Goal: Check status: Check status

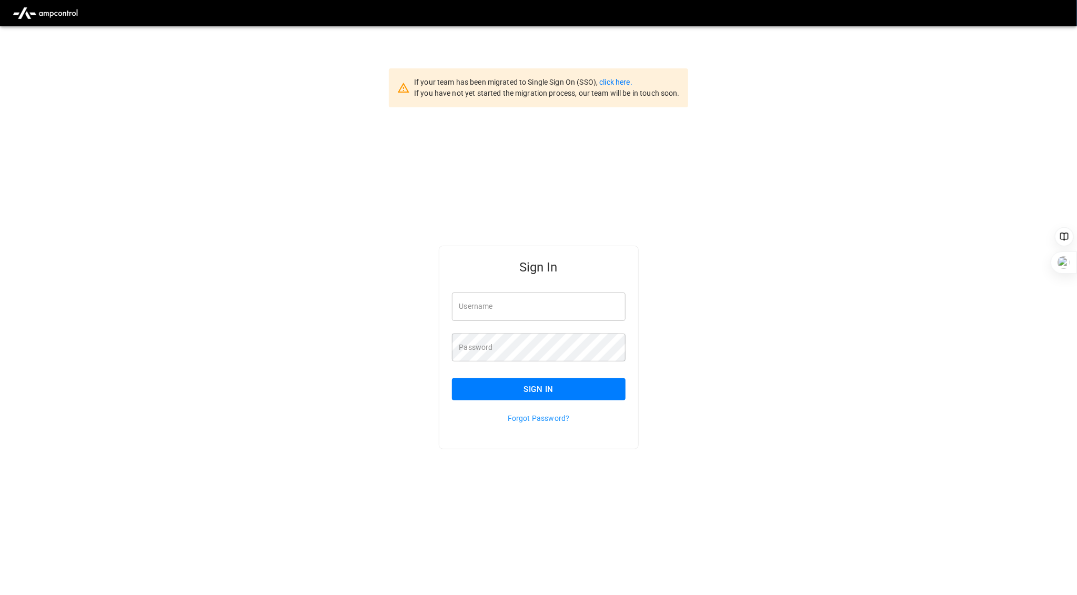
click at [490, 299] on input "Username" at bounding box center [539, 307] width 174 height 28
type input "**********"
click at [543, 390] on button "Sign In" at bounding box center [539, 389] width 174 height 22
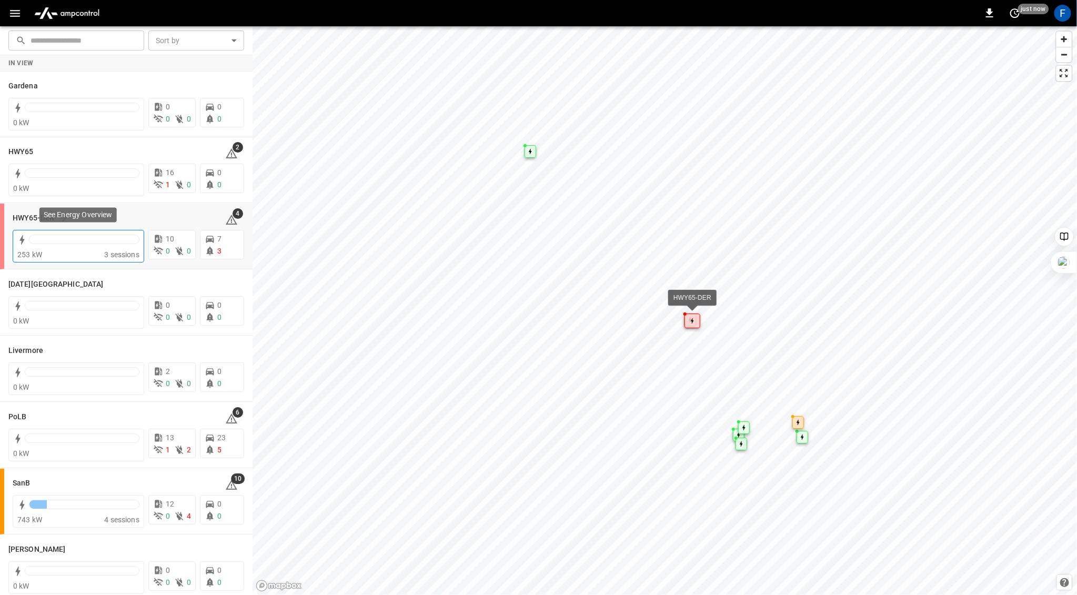
click at [76, 237] on div at bounding box center [84, 239] width 111 height 9
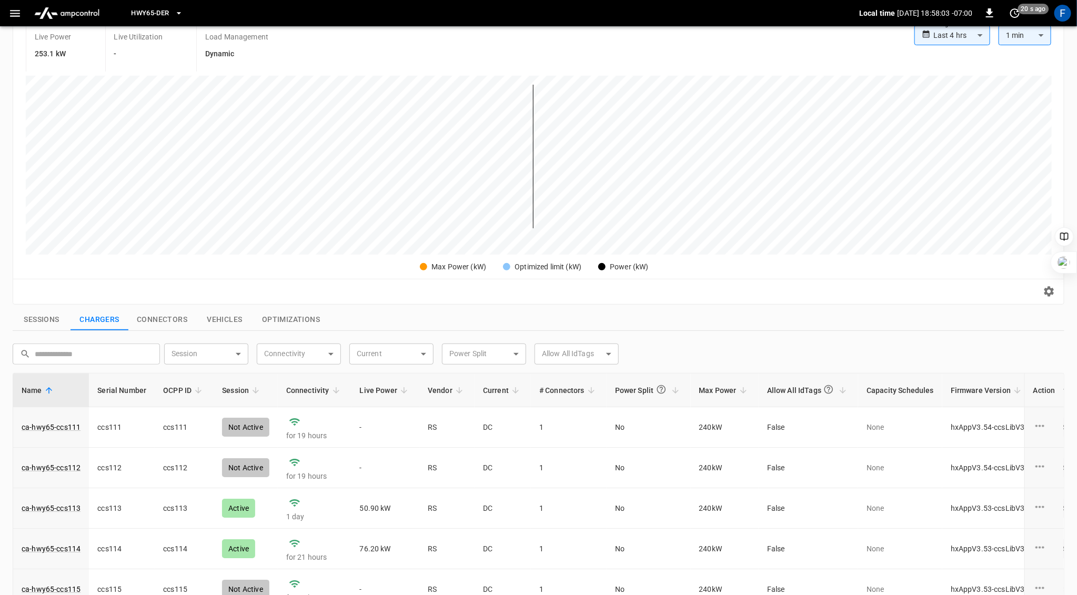
scroll to position [338, 0]
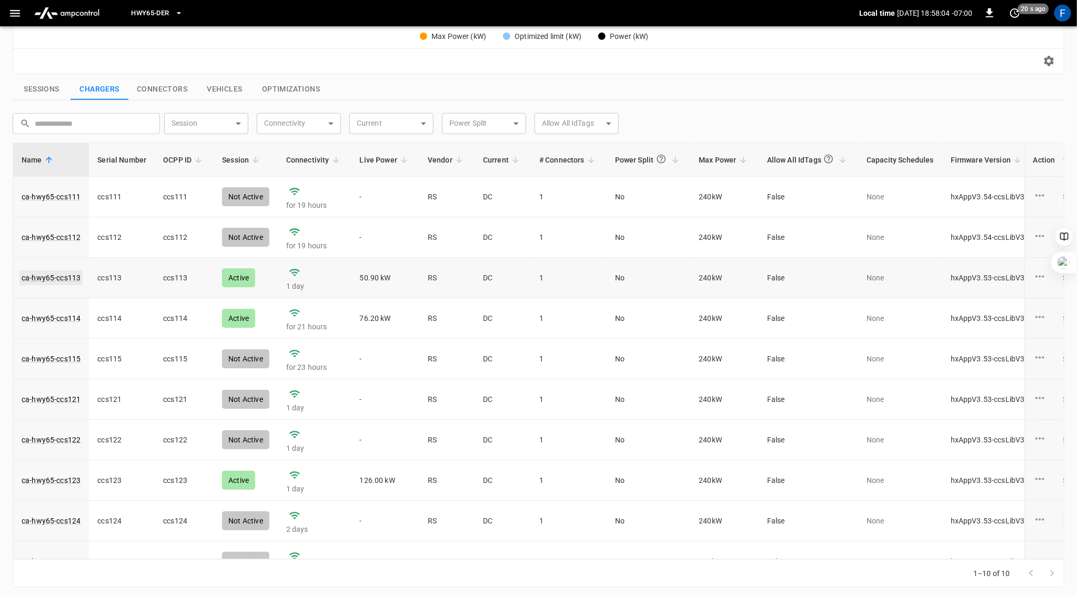
click at [68, 277] on link "ca-hwy65-ccs113" at bounding box center [50, 278] width 63 height 15
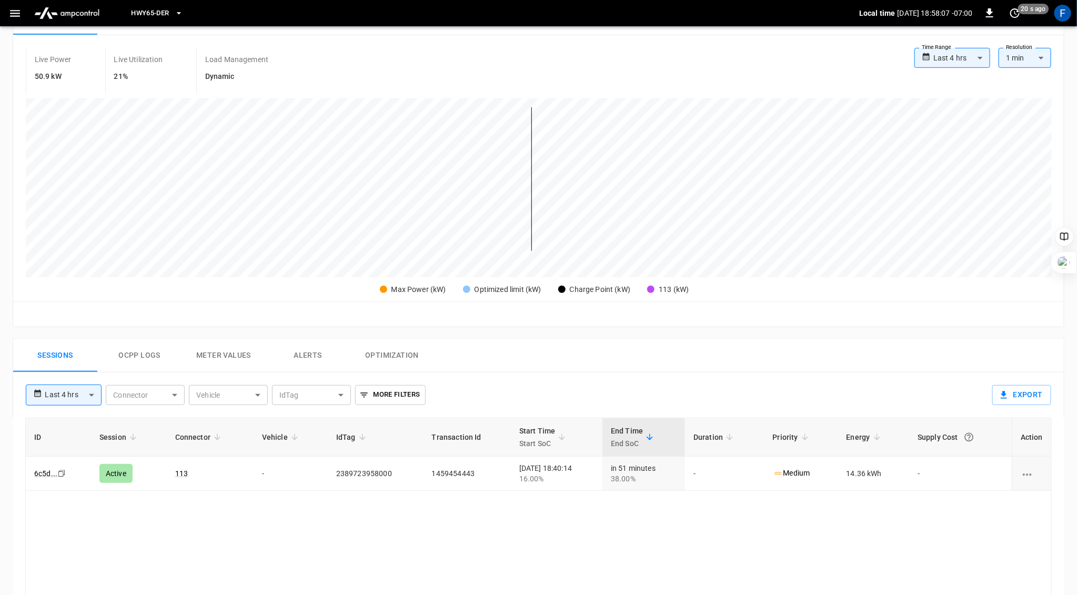
scroll to position [269, 0]
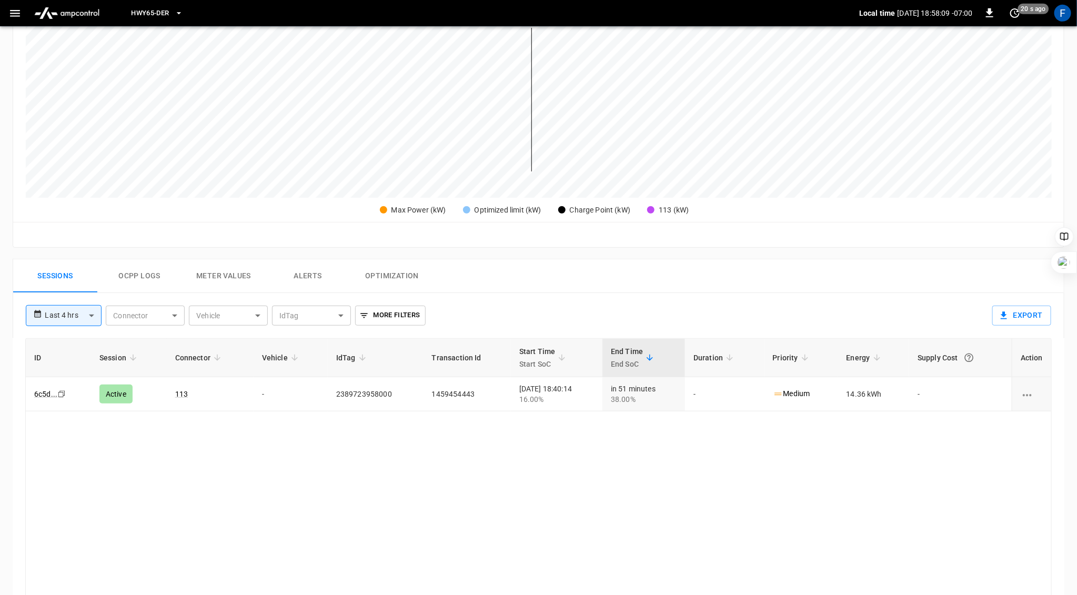
click at [132, 276] on button "Ocpp logs" at bounding box center [139, 276] width 84 height 34
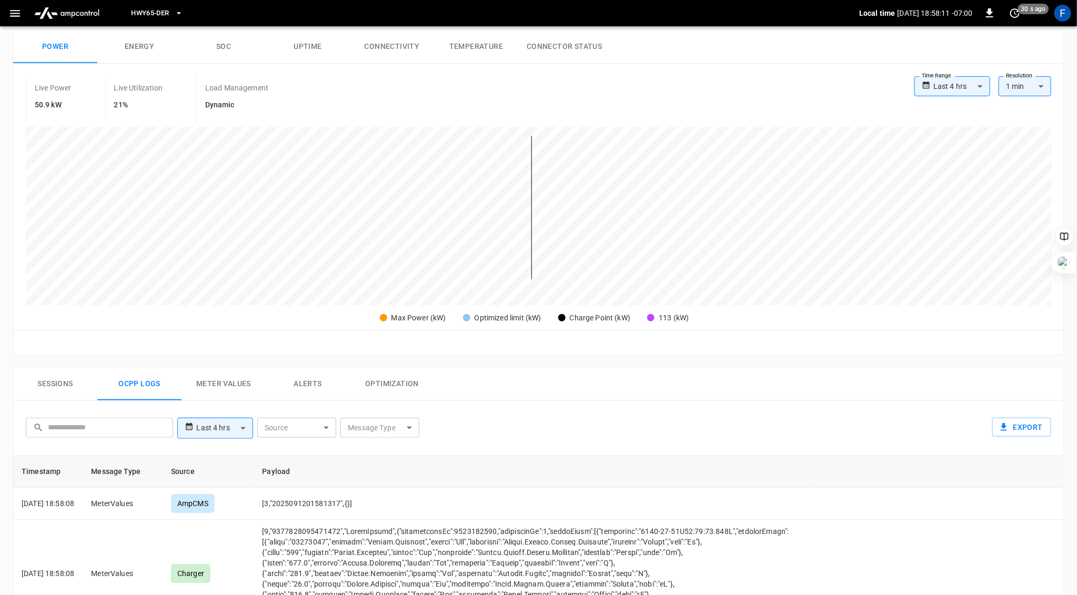
scroll to position [0, 0]
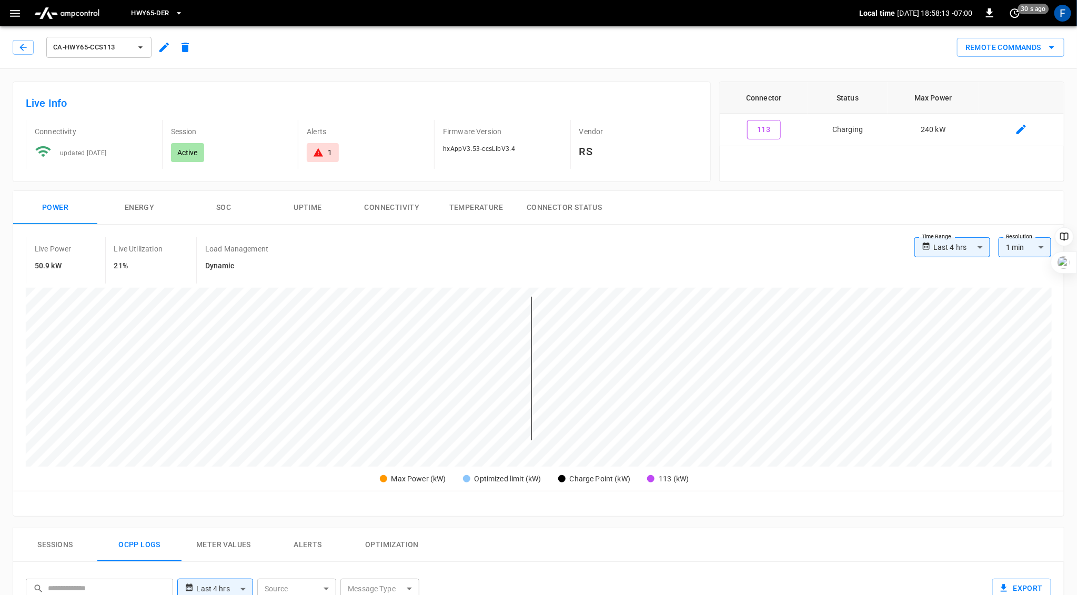
click at [226, 204] on button "SOC" at bounding box center [224, 208] width 84 height 34
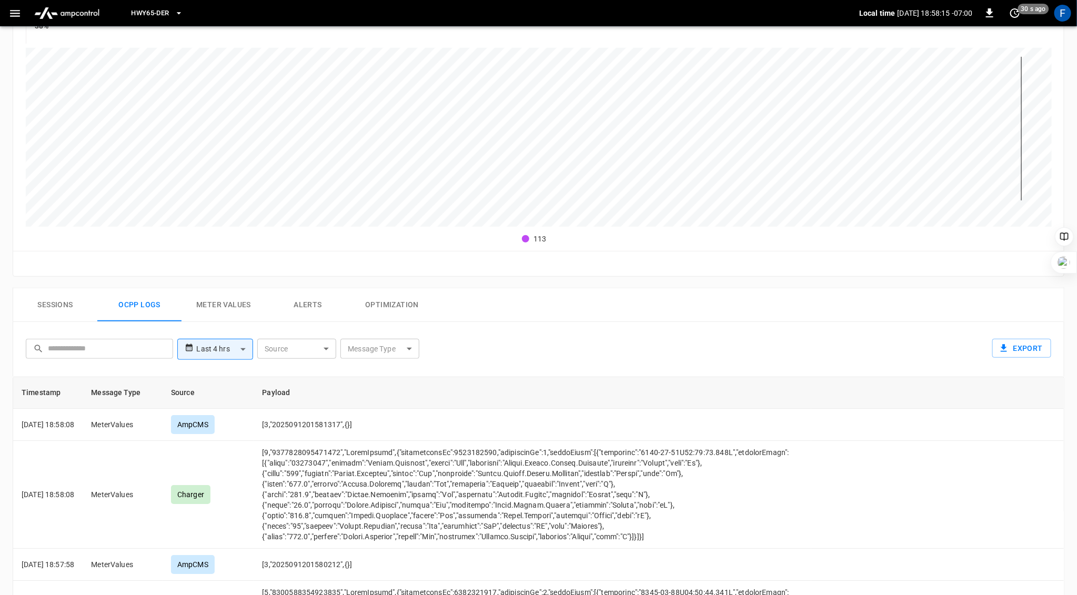
scroll to position [403, 0]
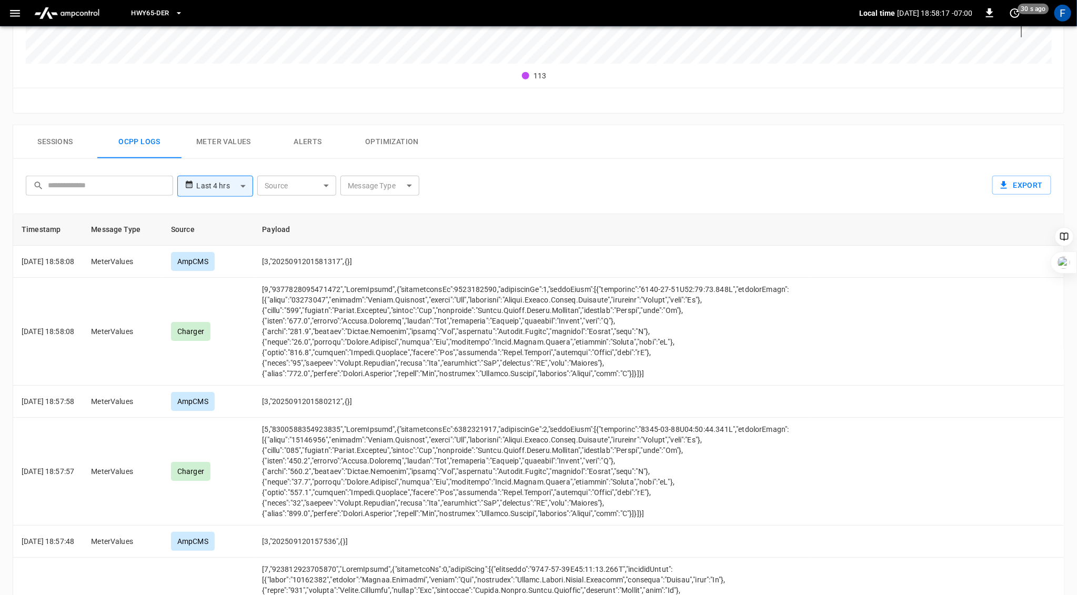
click at [49, 138] on button "Sessions" at bounding box center [55, 142] width 84 height 34
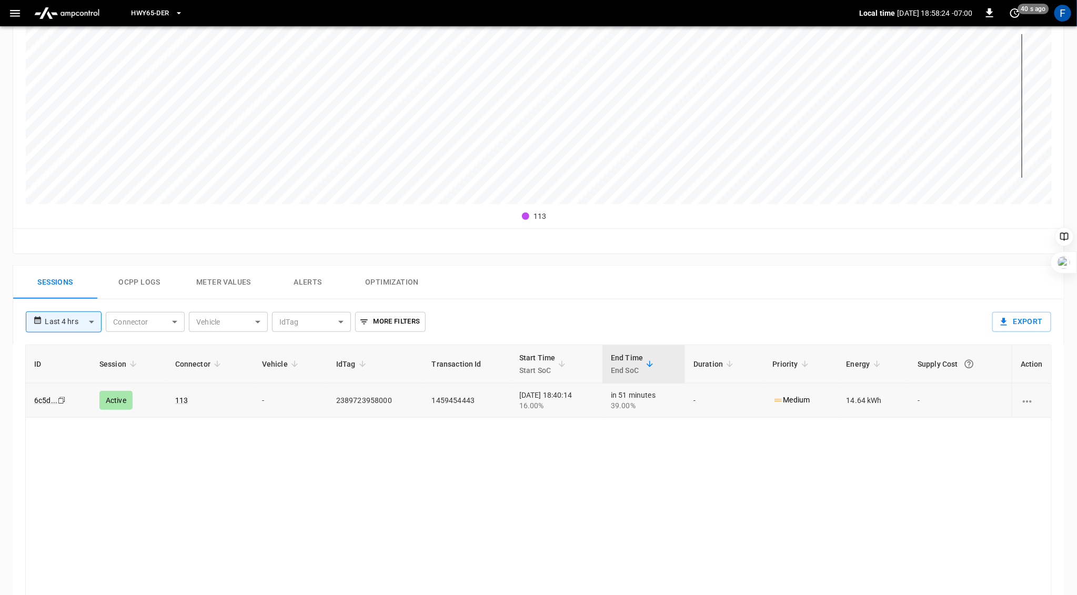
scroll to position [0, 0]
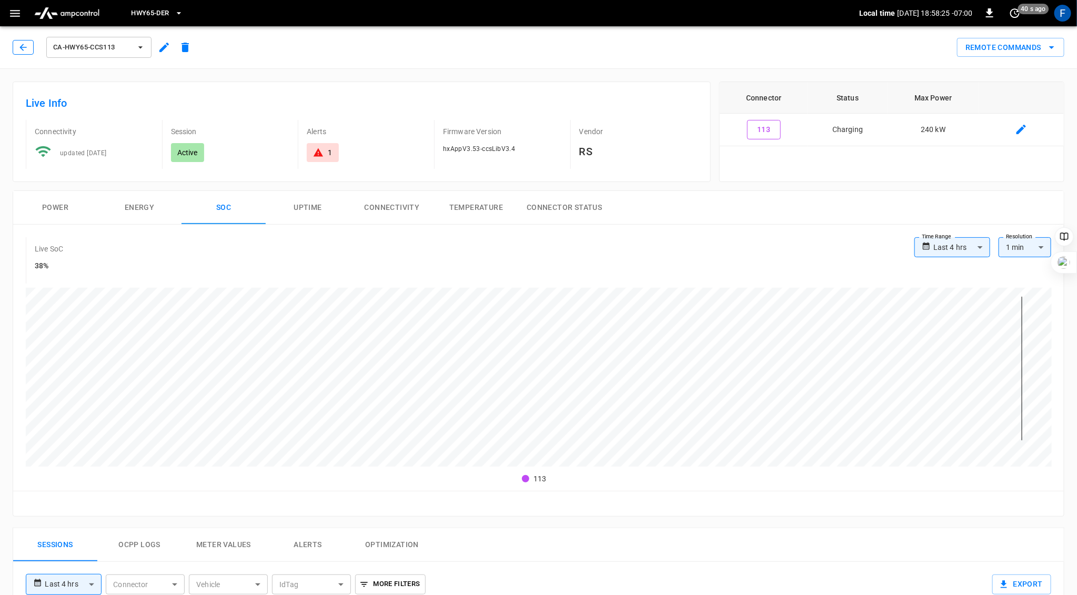
click at [27, 46] on icon "button" at bounding box center [23, 47] width 11 height 11
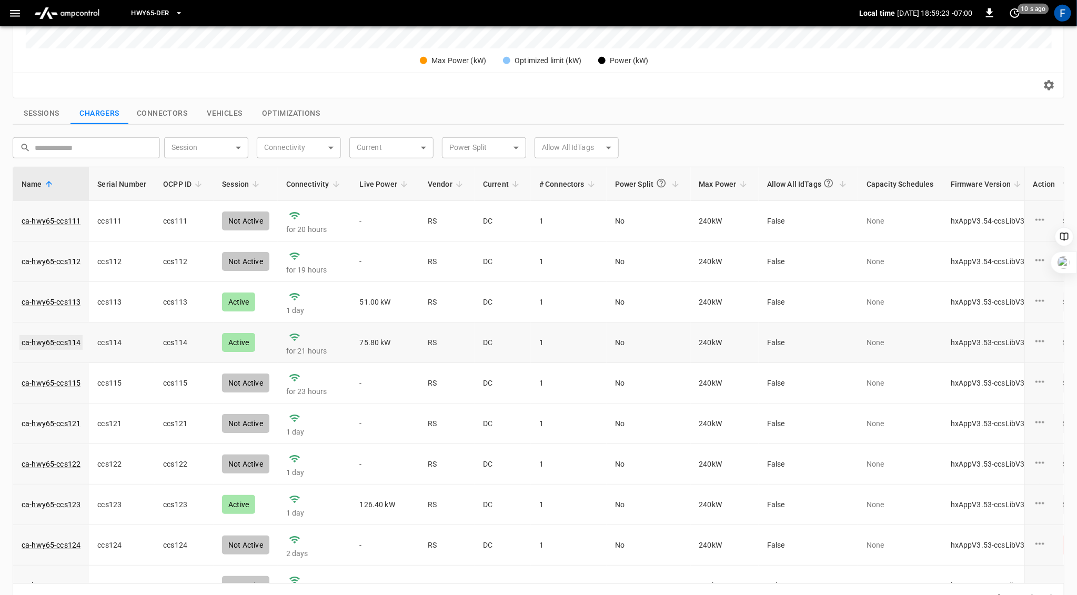
click at [54, 345] on link "ca-hwy65-ccs114" at bounding box center [50, 342] width 63 height 15
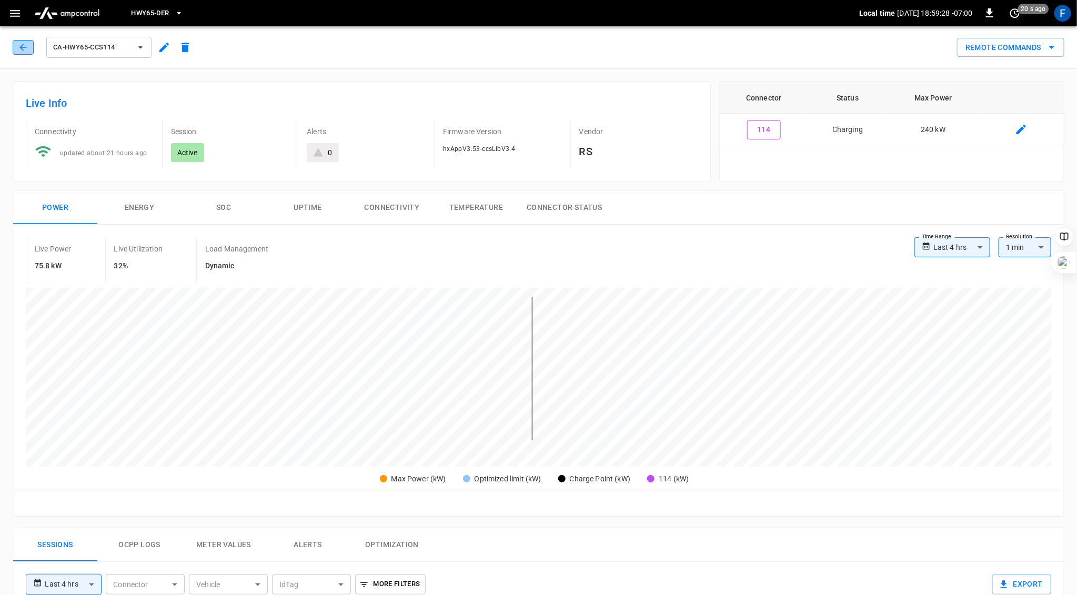
click at [25, 49] on icon "button" at bounding box center [23, 47] width 11 height 11
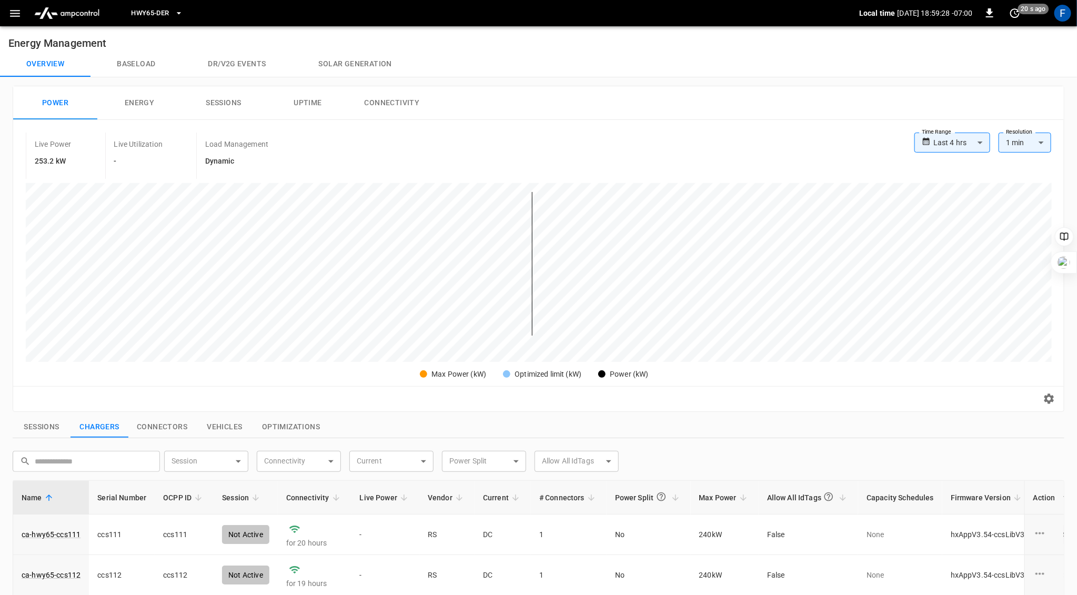
scroll to position [314, 0]
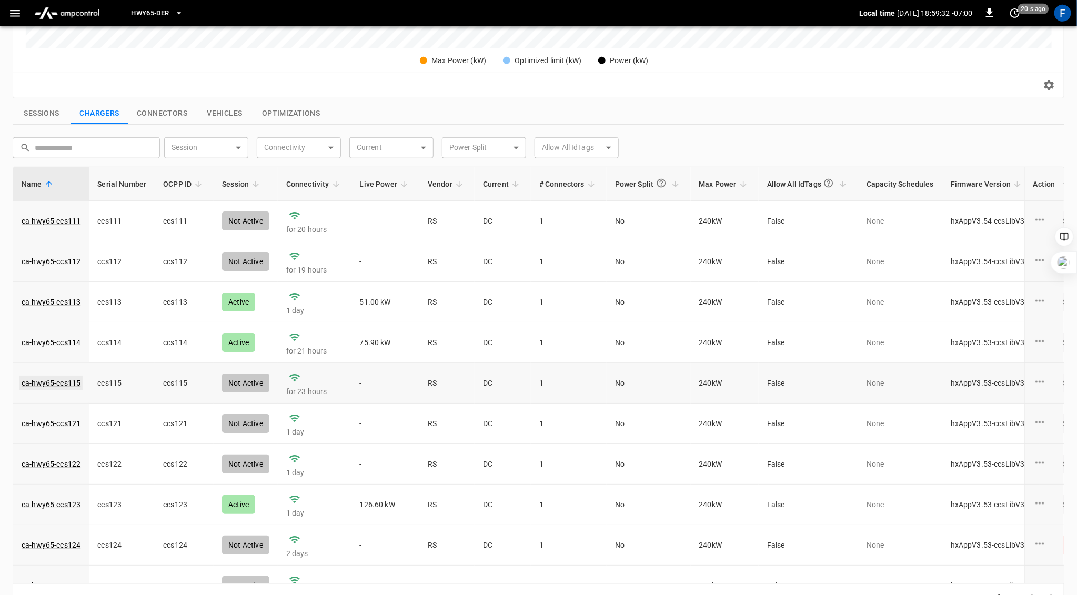
click at [48, 383] on link "ca-hwy65-ccs115" at bounding box center [50, 383] width 63 height 15
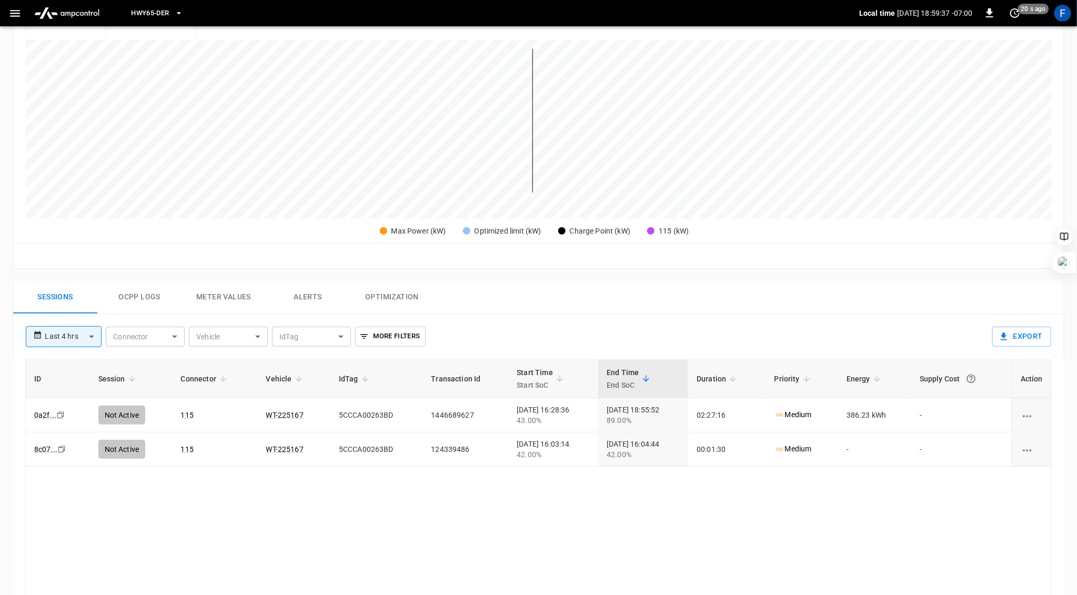
scroll to position [184, 0]
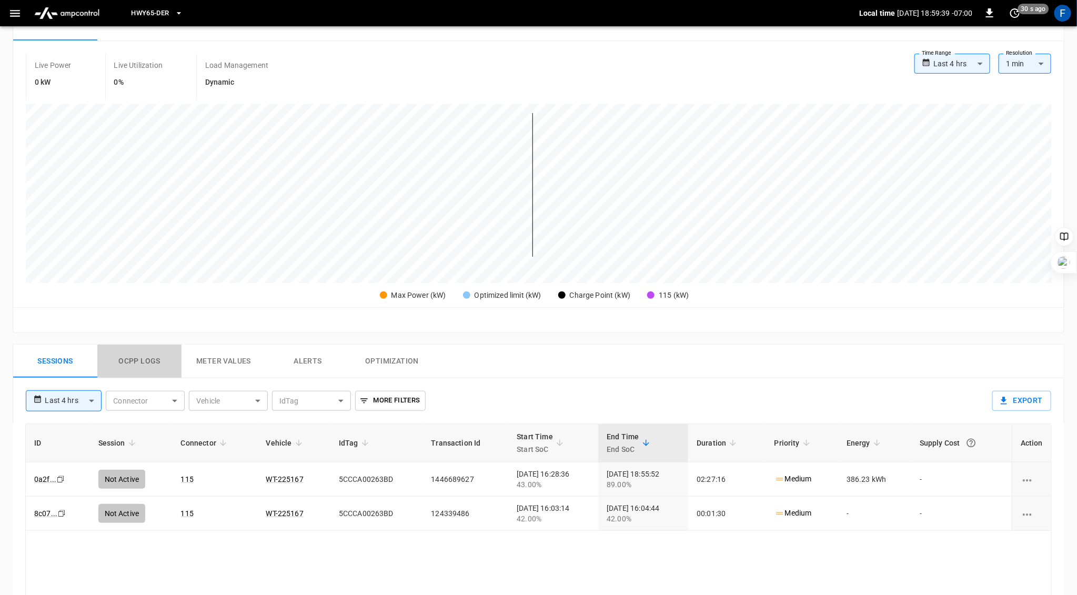
click at [124, 352] on button "Ocpp logs" at bounding box center [139, 362] width 84 height 34
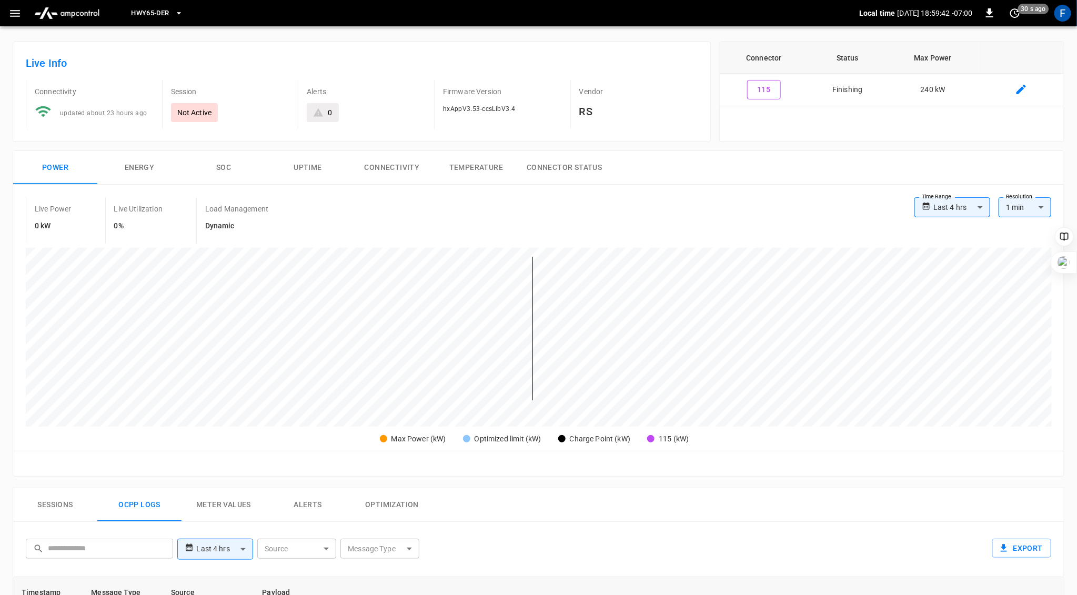
scroll to position [0, 0]
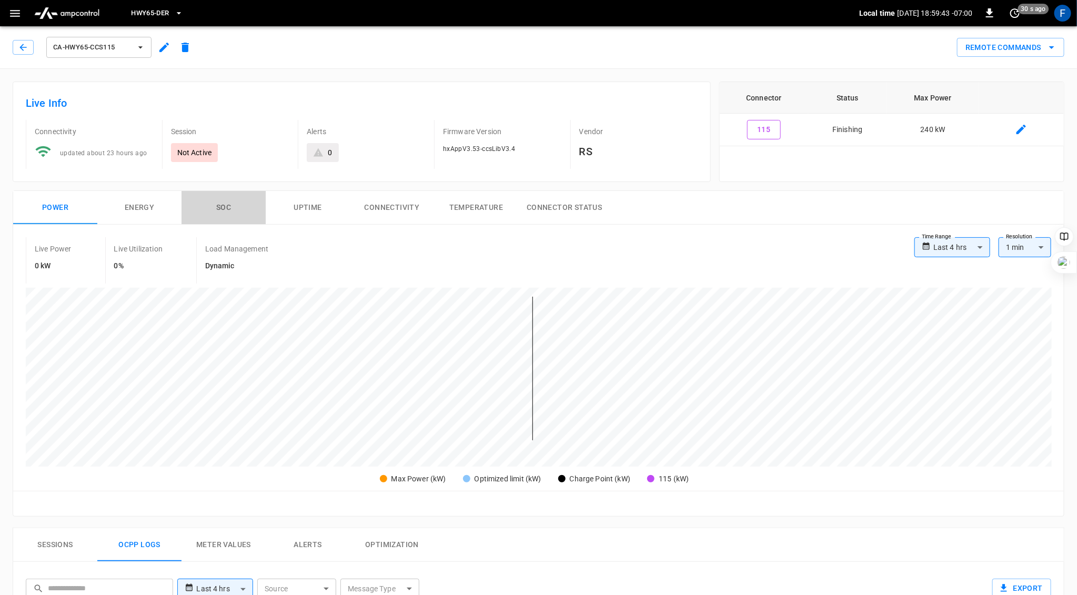
click at [223, 203] on button "SOC" at bounding box center [224, 208] width 84 height 34
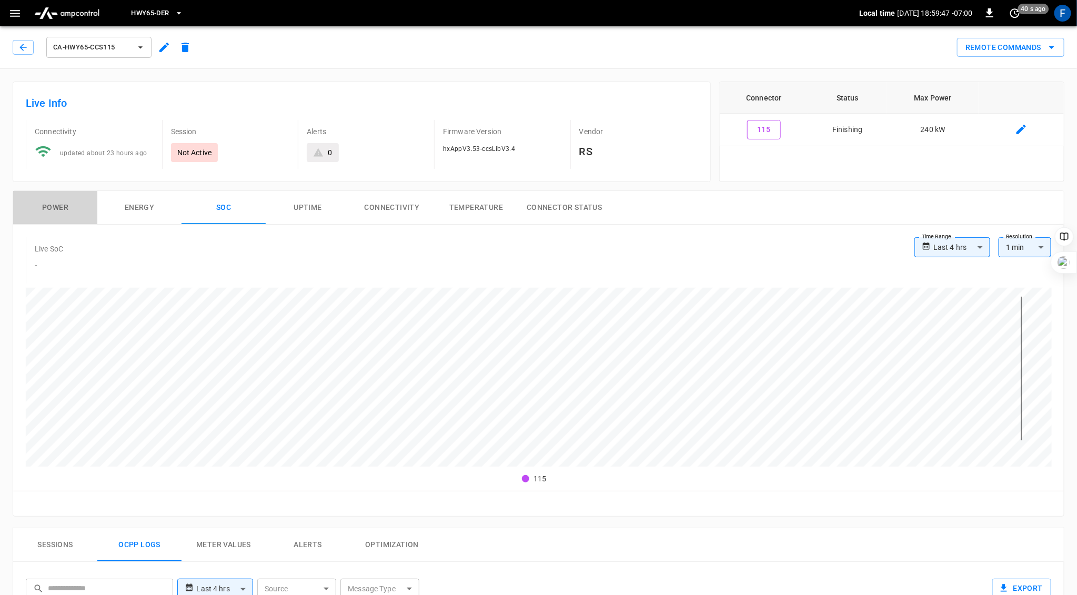
click at [46, 202] on button "Power" at bounding box center [55, 208] width 84 height 34
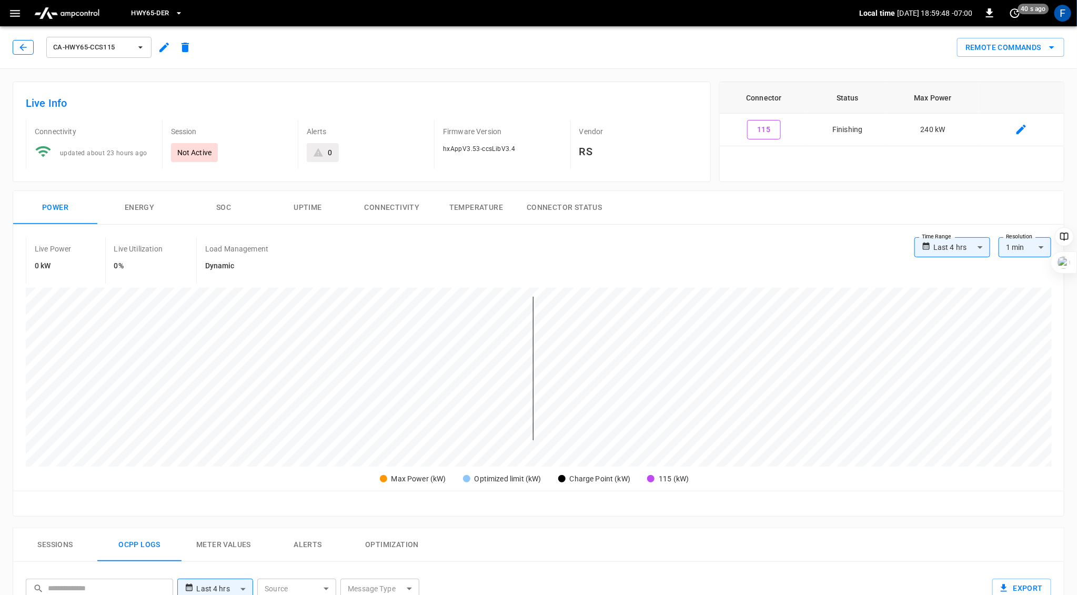
click at [19, 44] on icon "button" at bounding box center [23, 47] width 11 height 11
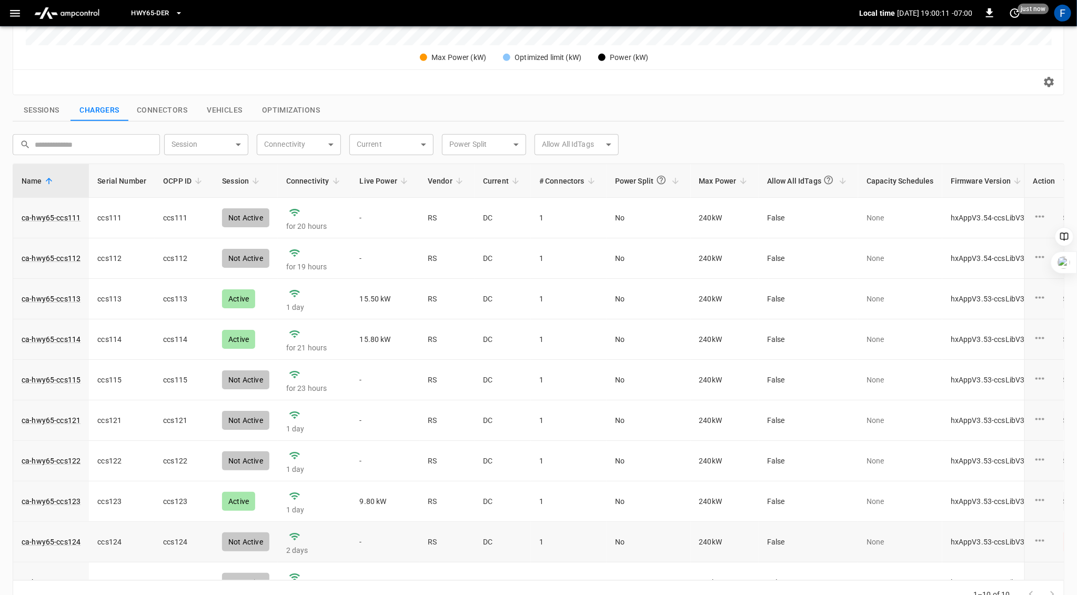
scroll to position [314, 0]
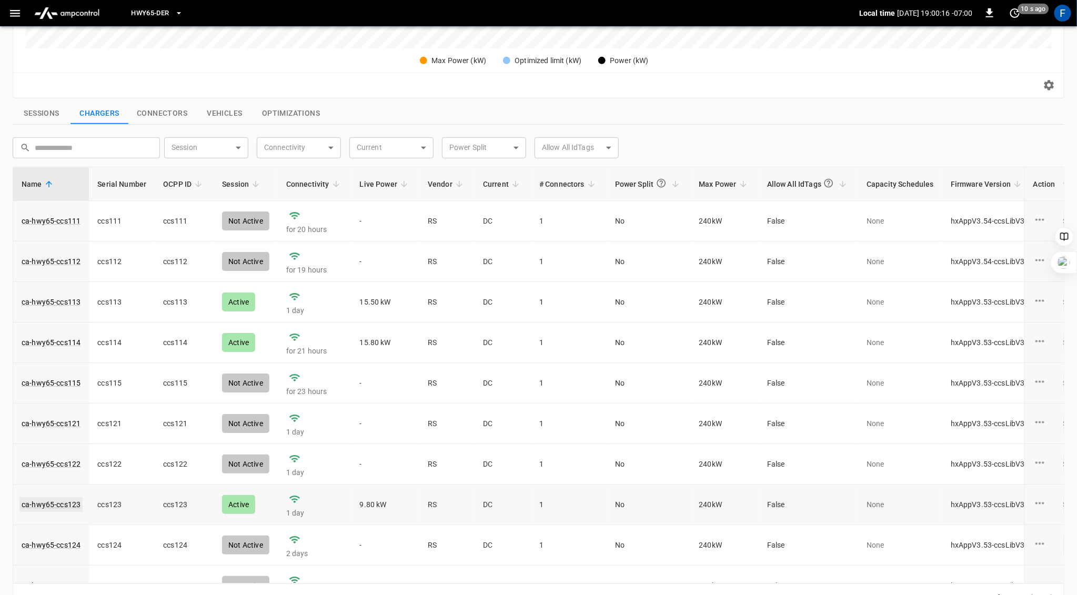
click at [64, 497] on link "ca-hwy65-ccs123" at bounding box center [50, 504] width 63 height 15
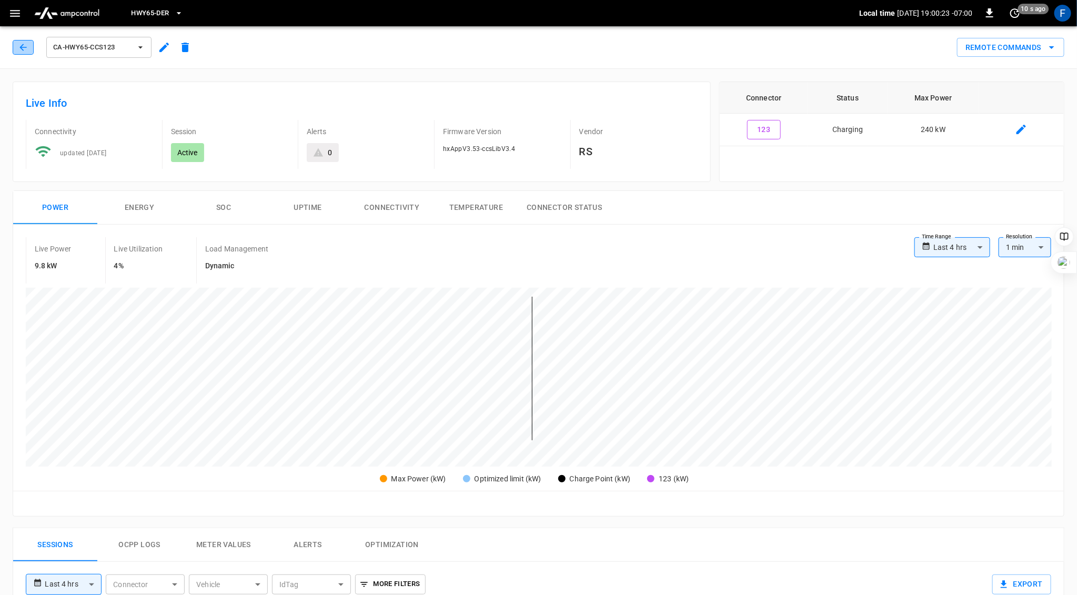
click at [26, 48] on icon "button" at bounding box center [23, 47] width 11 height 11
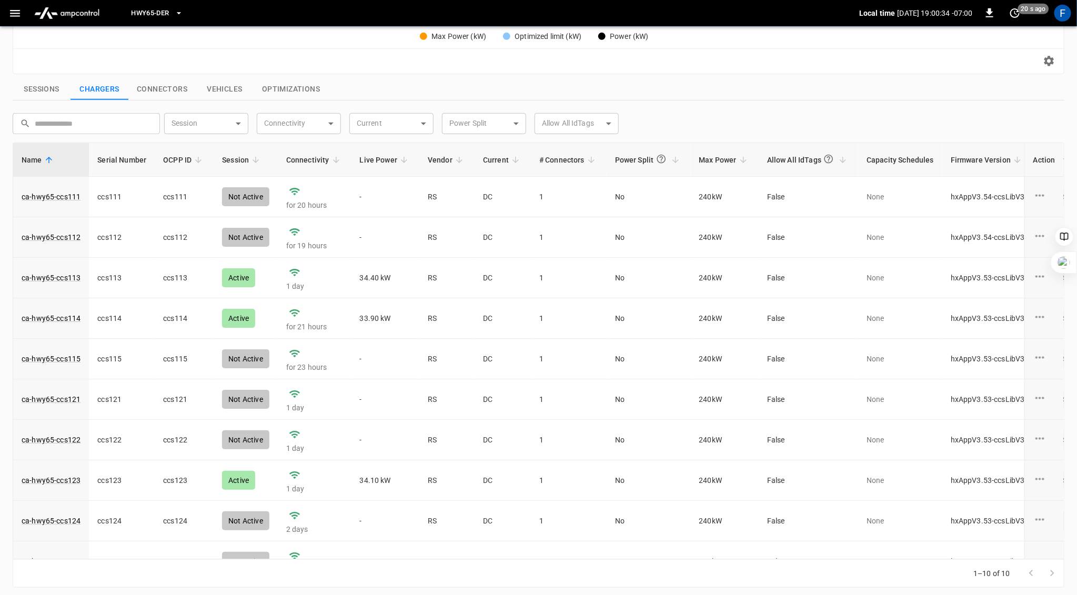
scroll to position [22, 0]
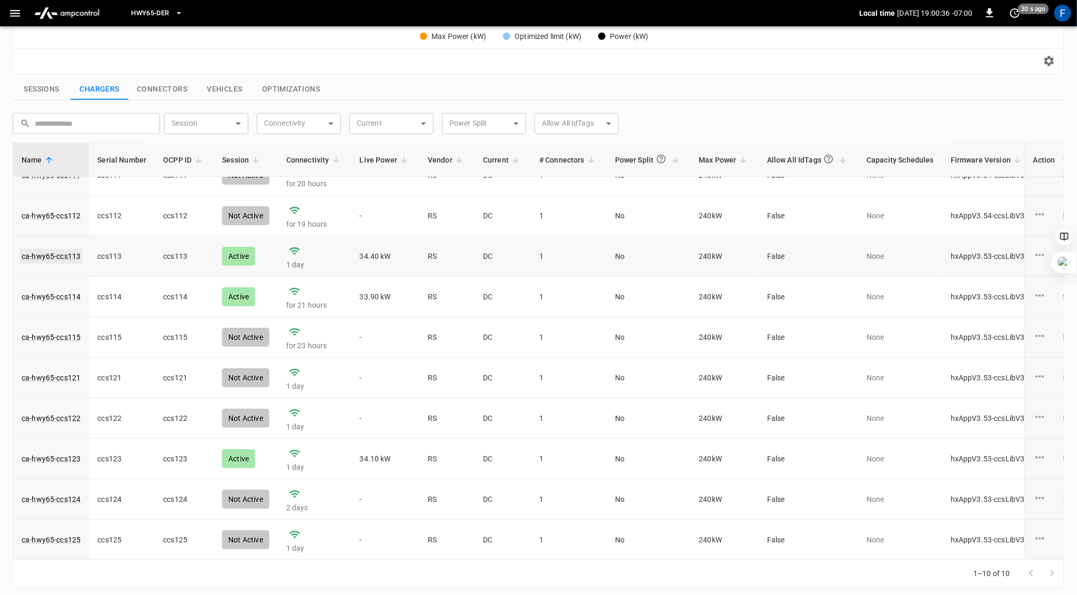
click at [60, 254] on link "ca-hwy65-ccs113" at bounding box center [50, 256] width 63 height 15
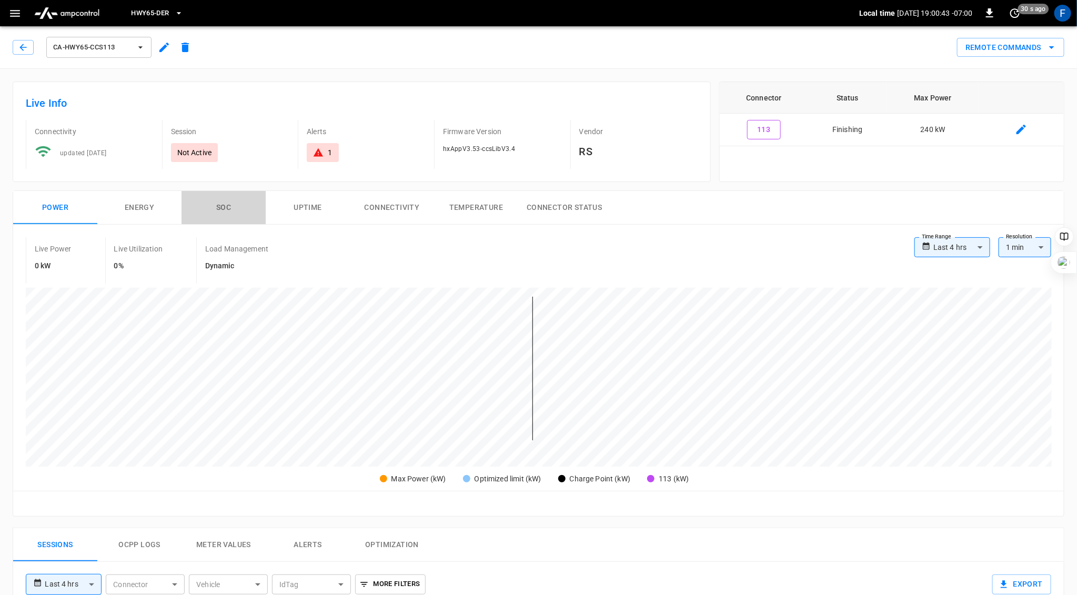
click at [222, 204] on button "SOC" at bounding box center [224, 208] width 84 height 34
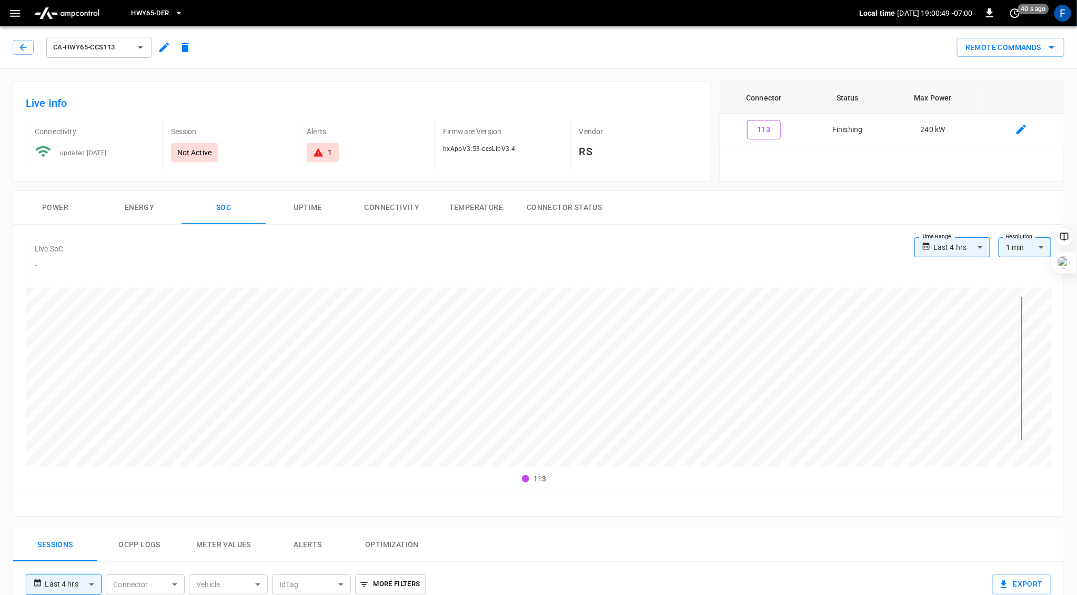
click at [51, 205] on button "Power" at bounding box center [55, 208] width 84 height 34
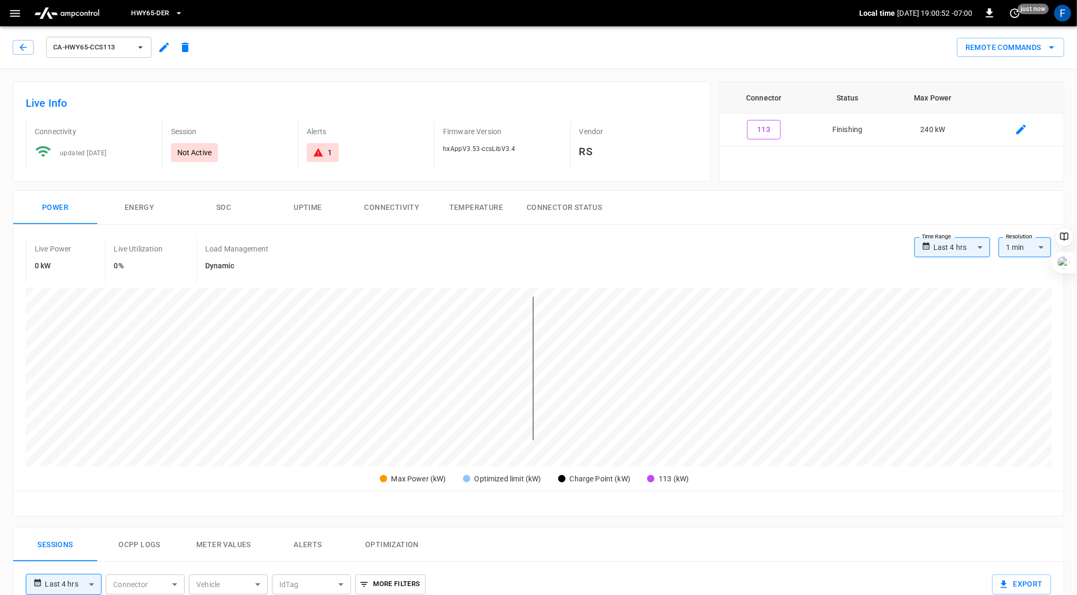
click at [320, 151] on icon at bounding box center [318, 152] width 9 height 8
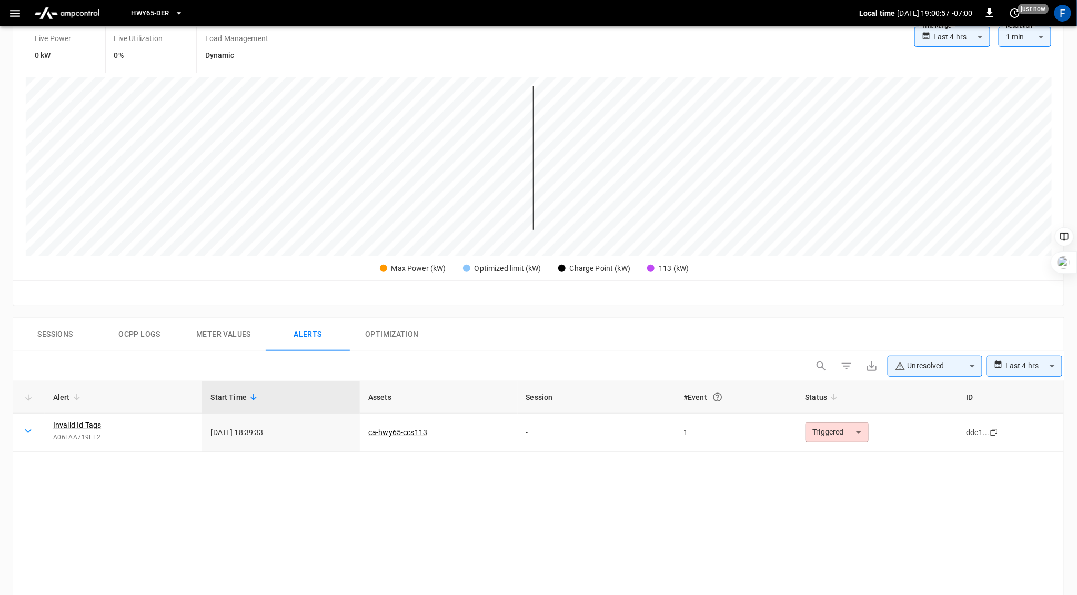
scroll to position [212, 0]
click at [844, 432] on body "**********" at bounding box center [538, 343] width 1077 height 1110
click at [834, 448] on li "Resolved" at bounding box center [836, 456] width 67 height 18
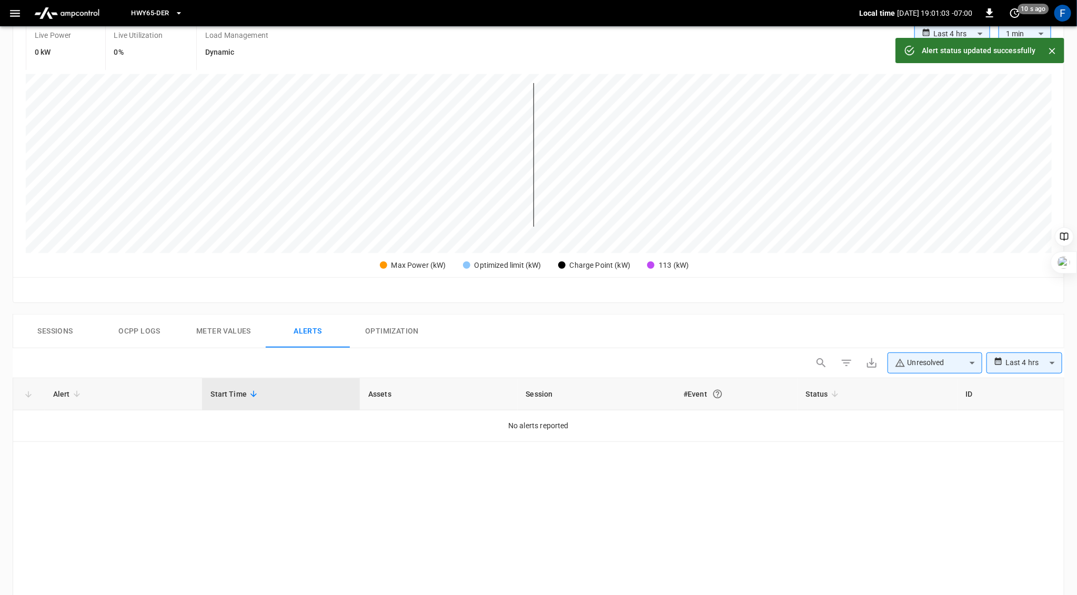
scroll to position [234, 0]
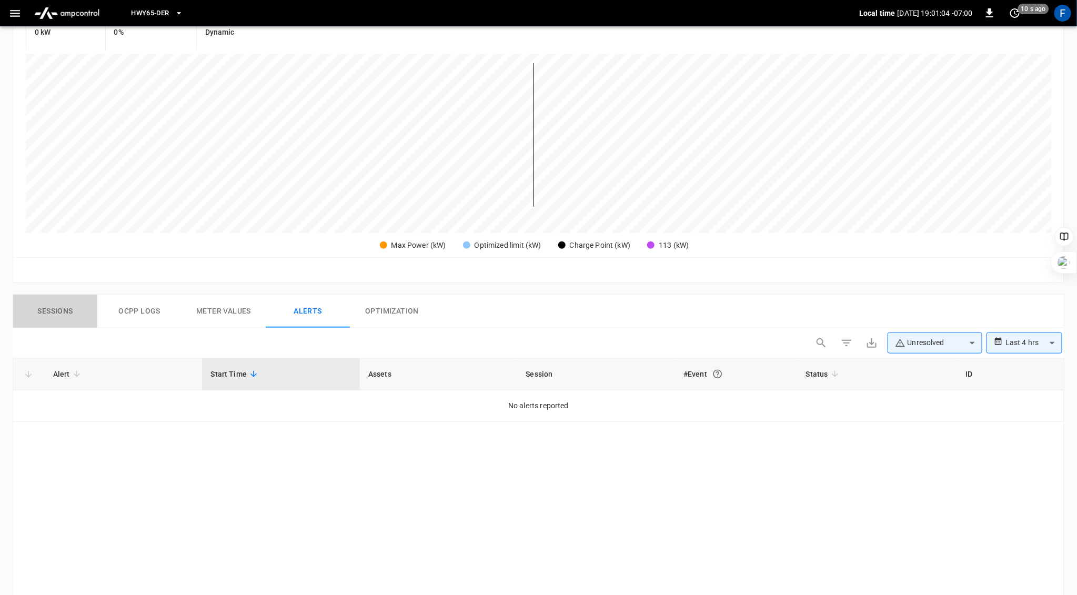
click at [55, 303] on button "Sessions" at bounding box center [55, 312] width 84 height 34
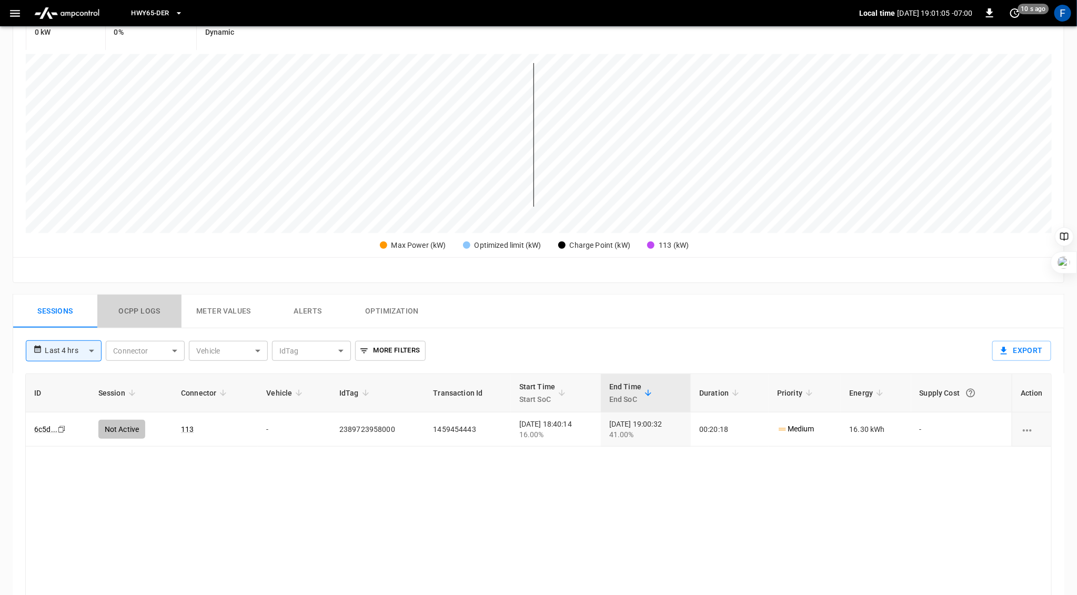
click at [147, 309] on button "Ocpp logs" at bounding box center [139, 312] width 84 height 34
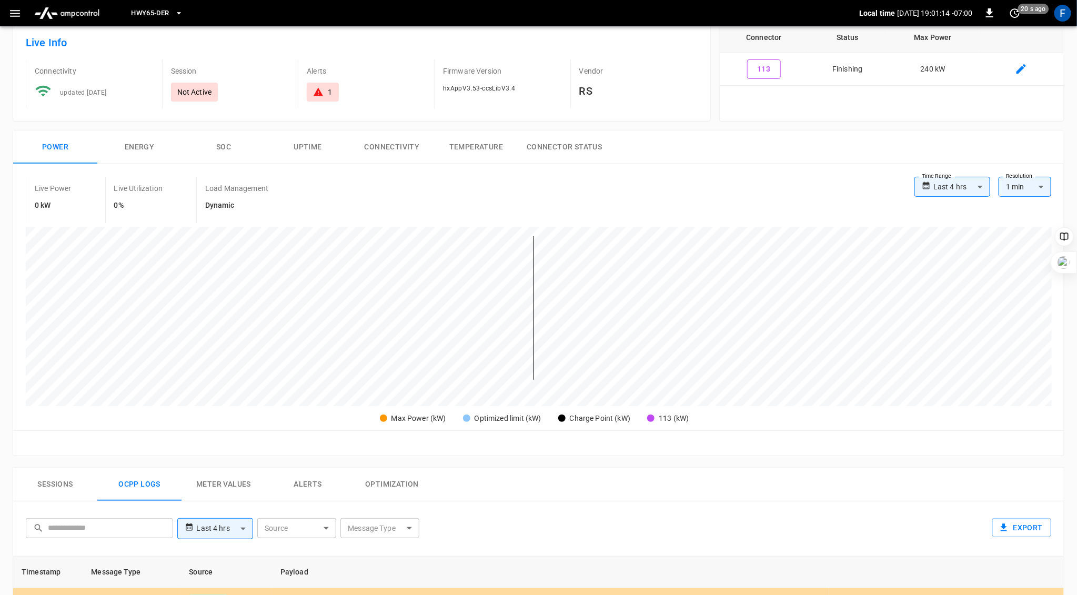
scroll to position [0, 0]
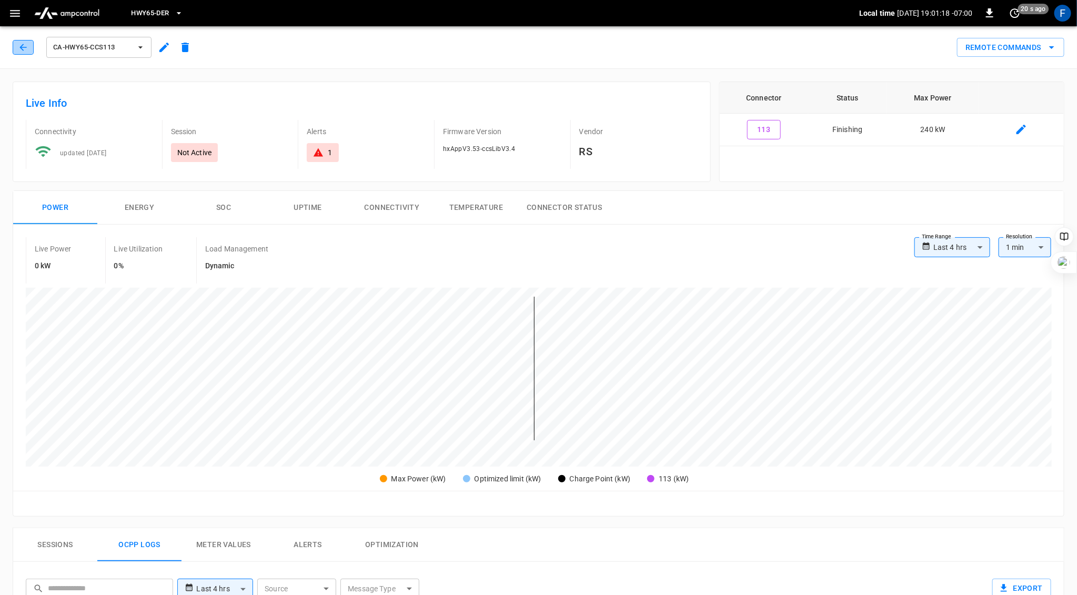
click at [21, 46] on icon "button" at bounding box center [22, 47] width 7 height 7
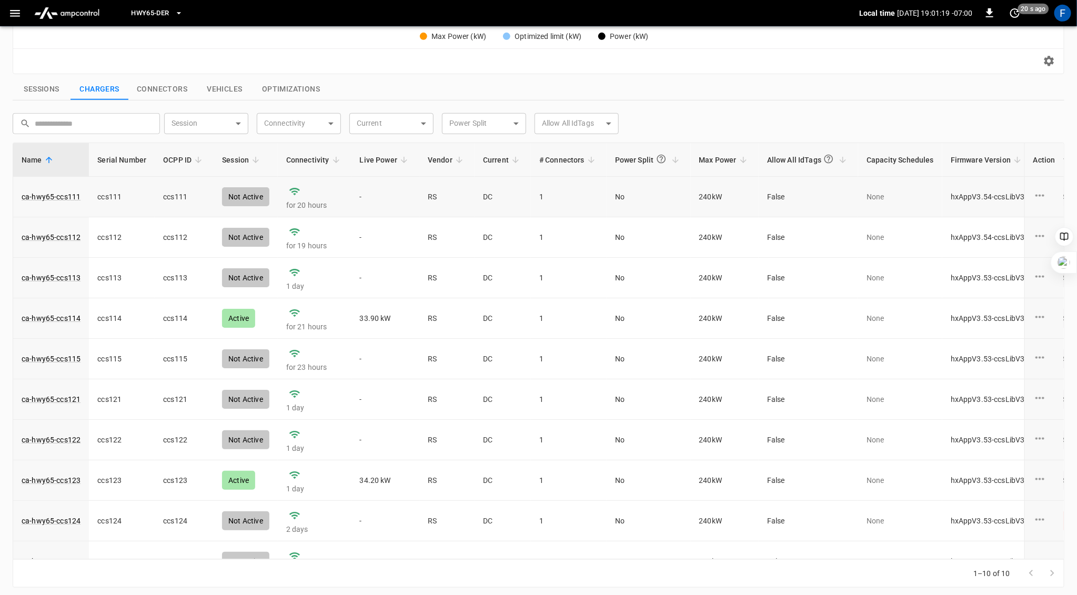
scroll to position [321, 0]
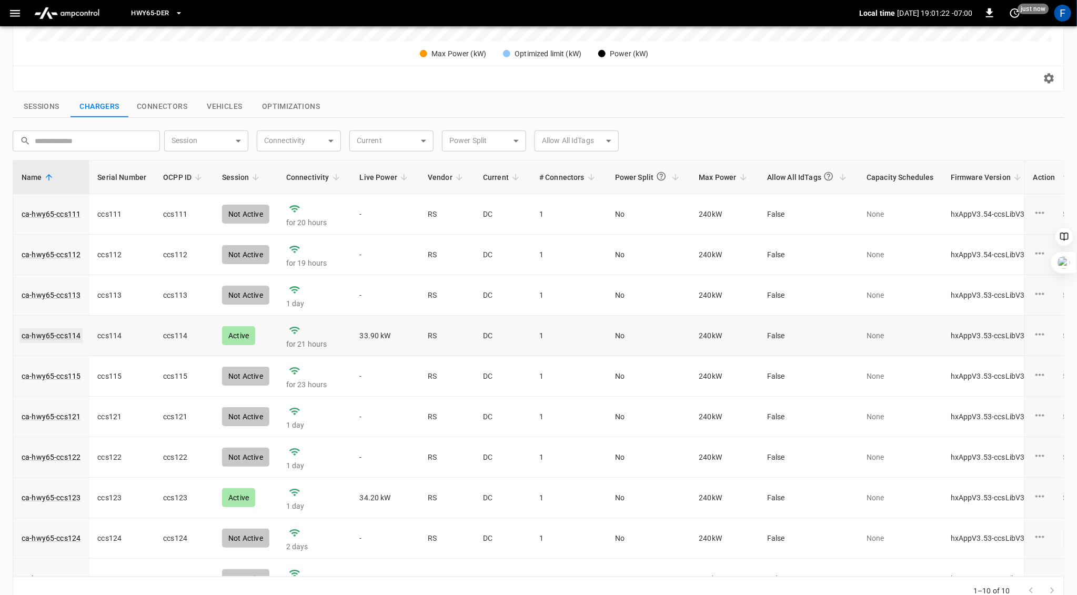
click at [44, 333] on link "ca-hwy65-ccs114" at bounding box center [50, 335] width 63 height 15
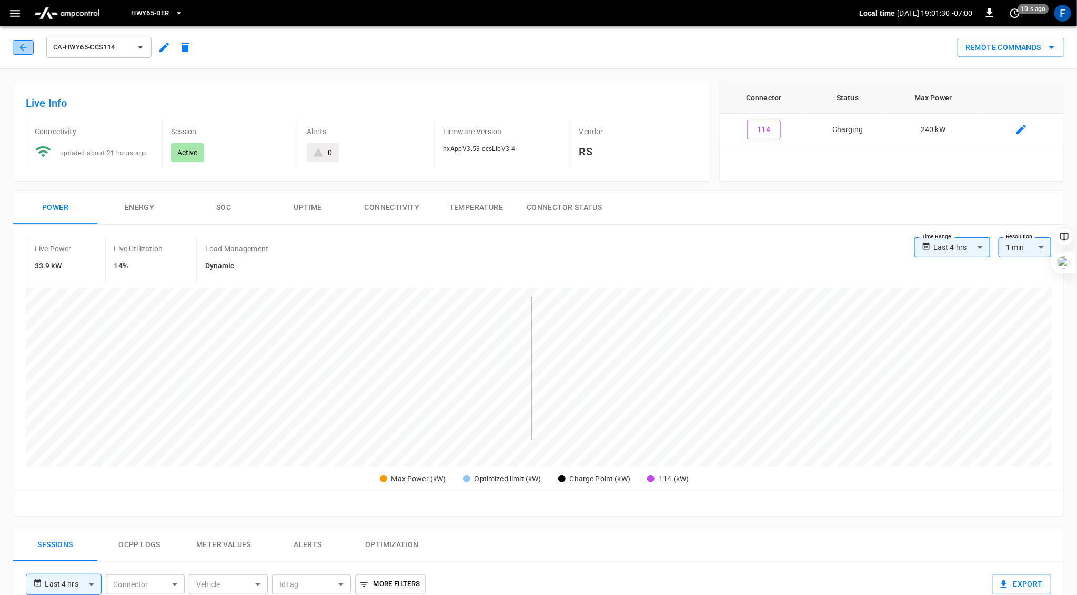
click at [22, 51] on icon "button" at bounding box center [23, 47] width 11 height 11
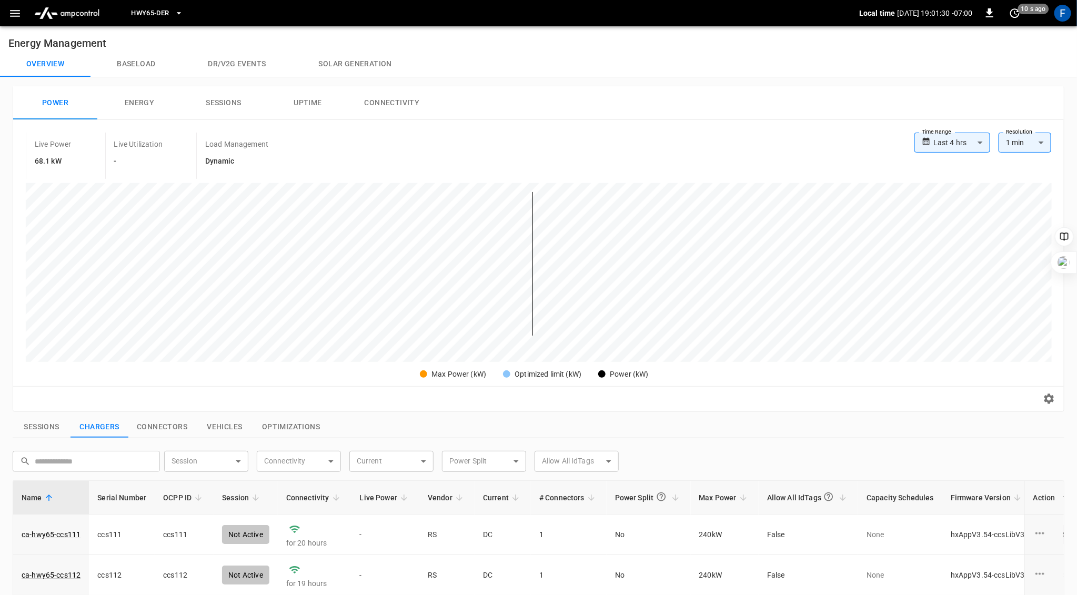
scroll to position [314, 0]
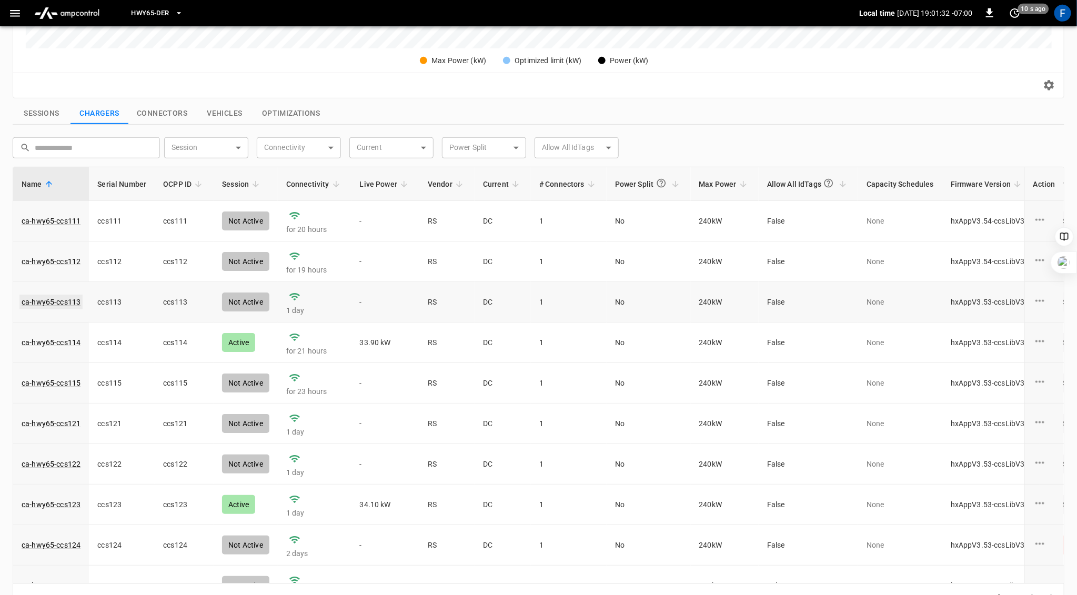
click at [62, 301] on link "ca-hwy65-ccs113" at bounding box center [50, 302] width 63 height 15
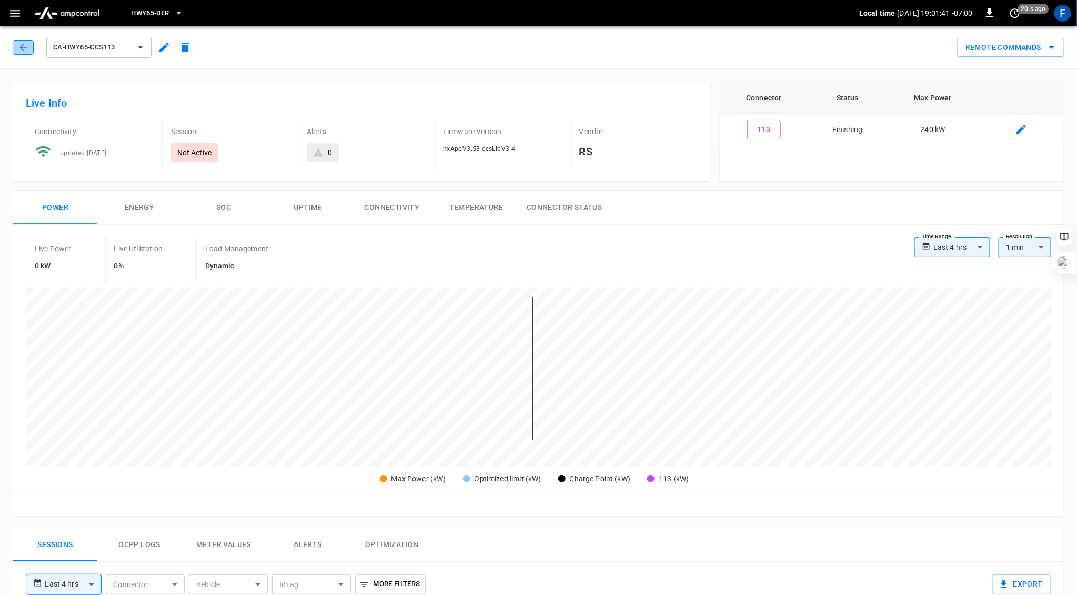
click at [21, 45] on icon "button" at bounding box center [23, 47] width 11 height 11
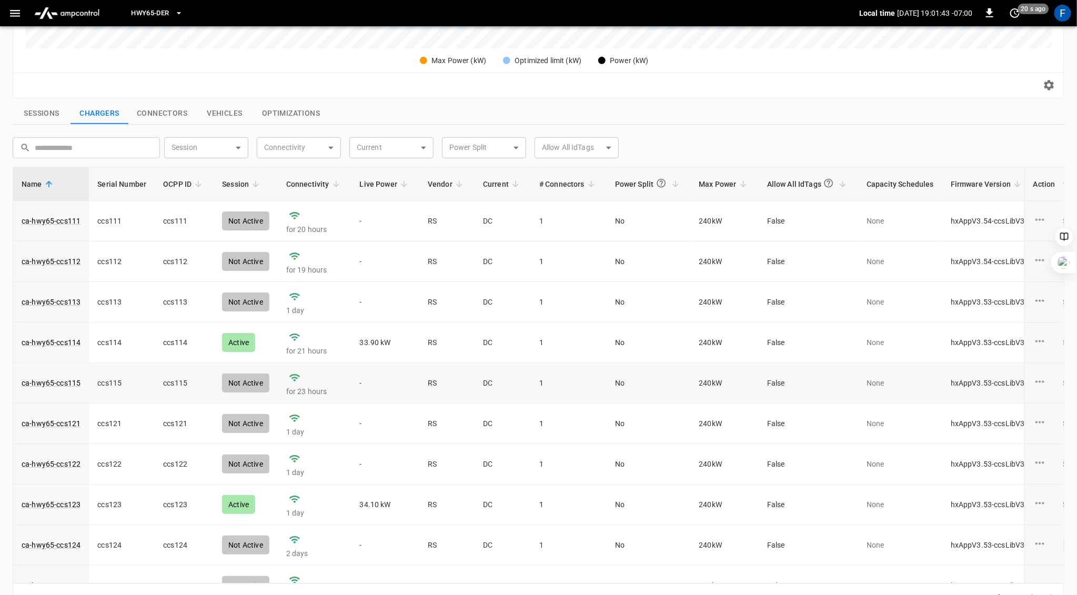
scroll to position [135, 0]
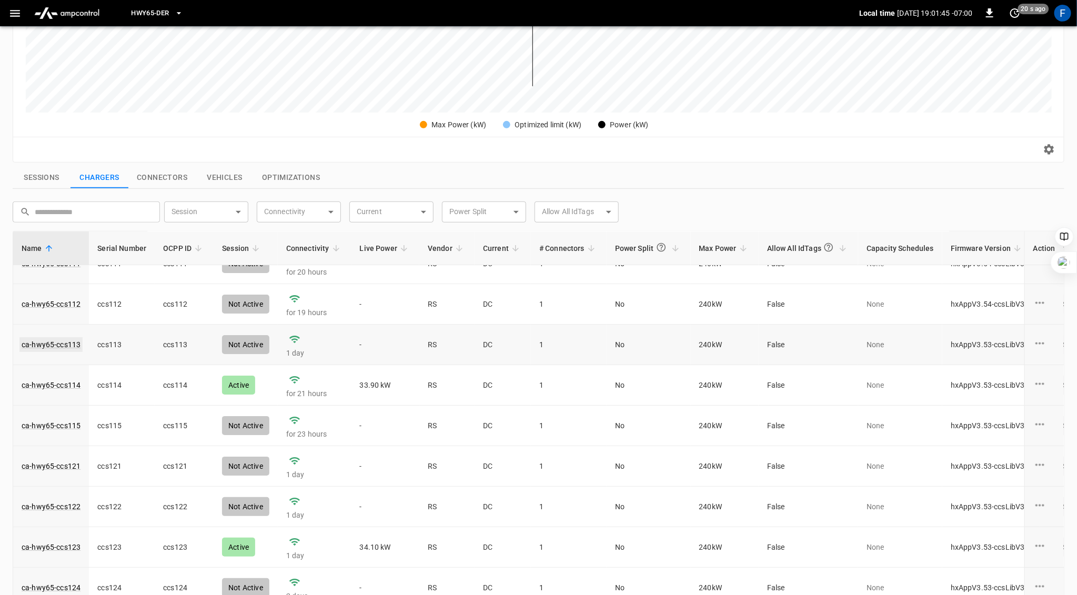
click at [67, 338] on link "ca-hwy65-ccs113" at bounding box center [50, 344] width 63 height 15
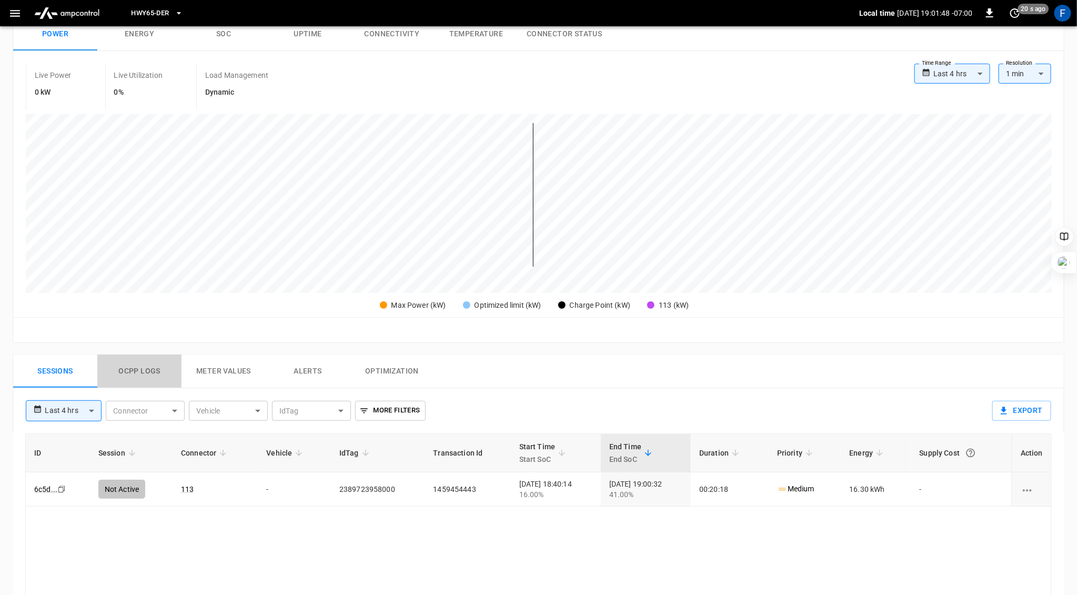
click at [130, 367] on button "Ocpp logs" at bounding box center [139, 372] width 84 height 34
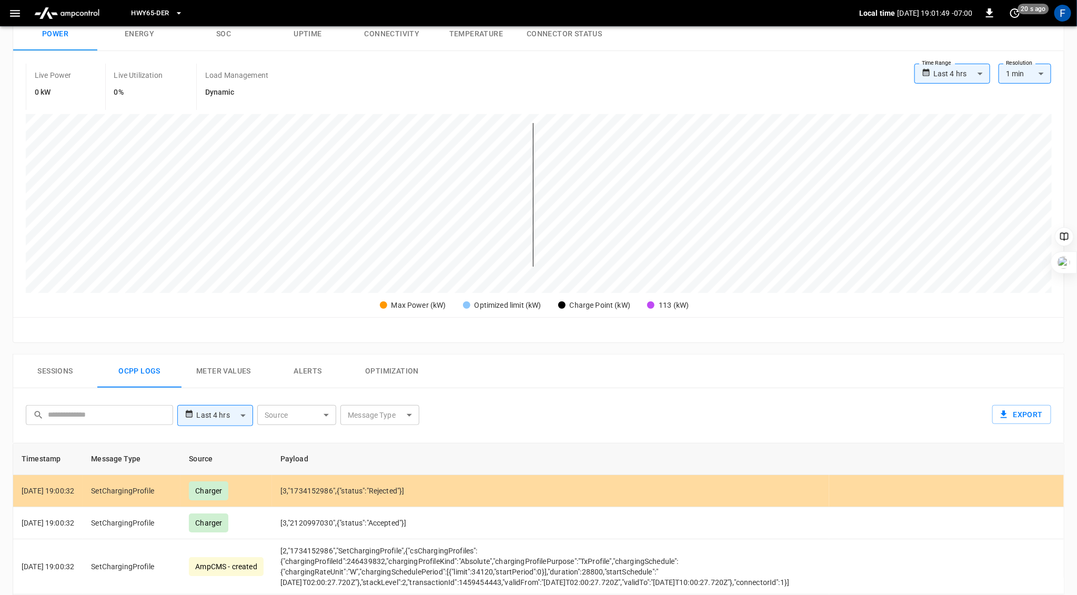
click at [390, 410] on body "**********" at bounding box center [538, 363] width 1077 height 1074
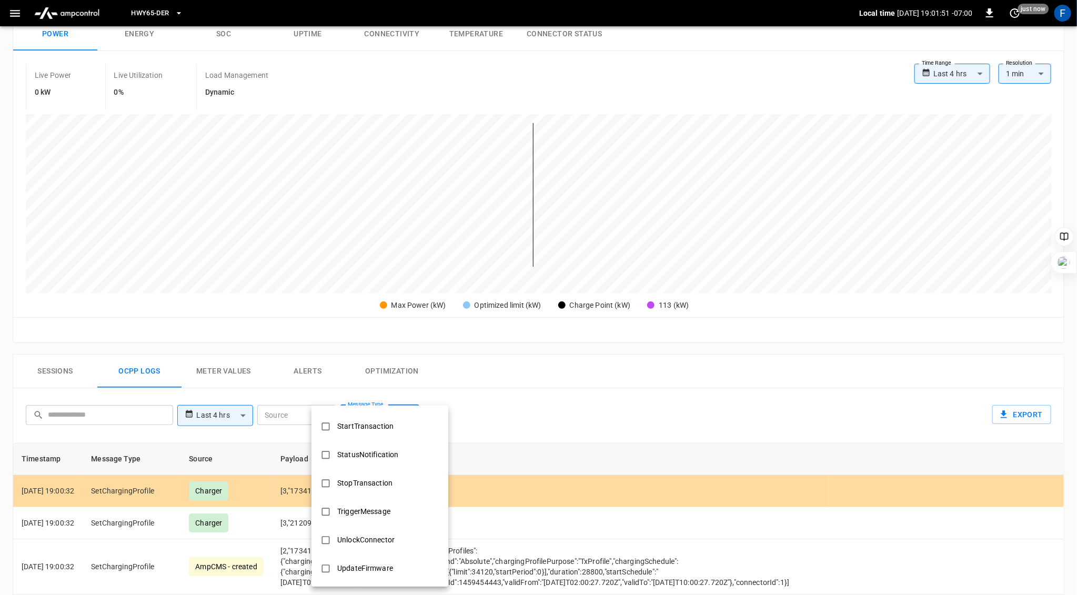
click at [345, 492] on div "StopTransaction" at bounding box center [365, 483] width 68 height 19
type input "**********"
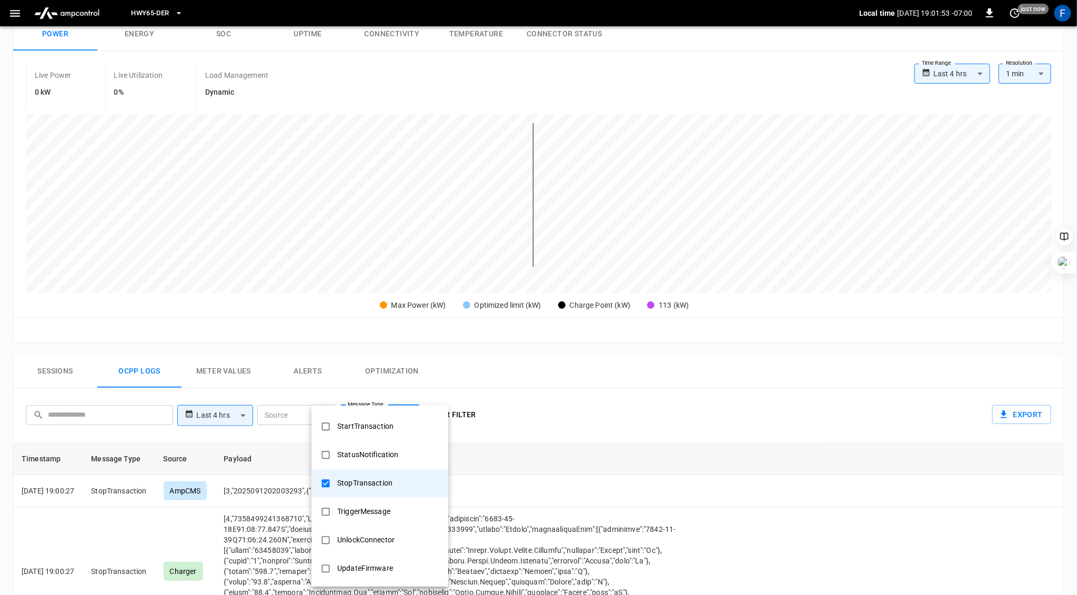
click at [545, 403] on div at bounding box center [538, 297] width 1077 height 595
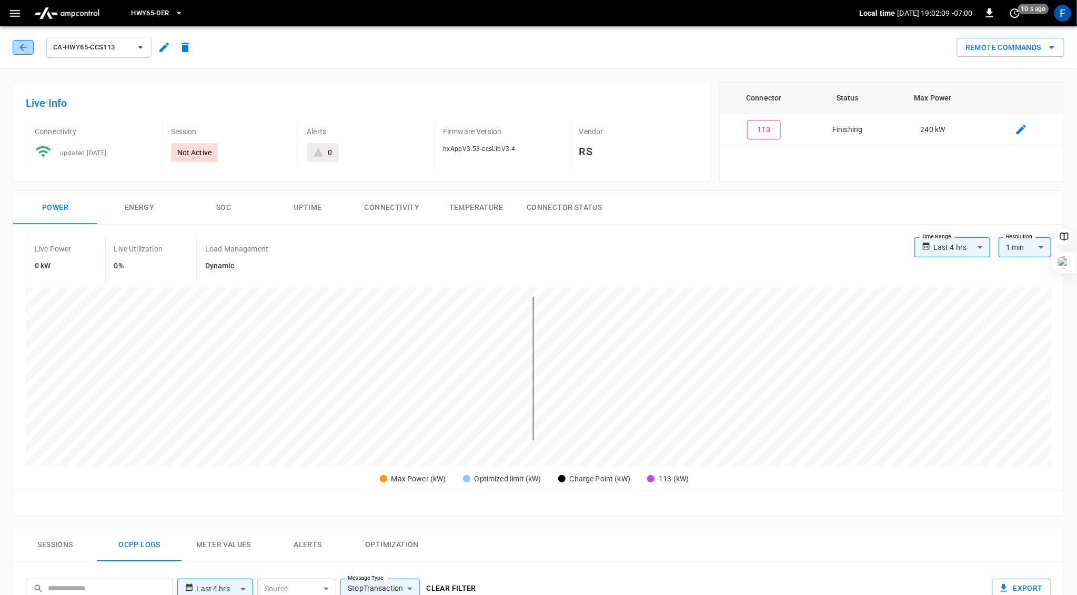
click at [18, 45] on icon "button" at bounding box center [23, 47] width 11 height 11
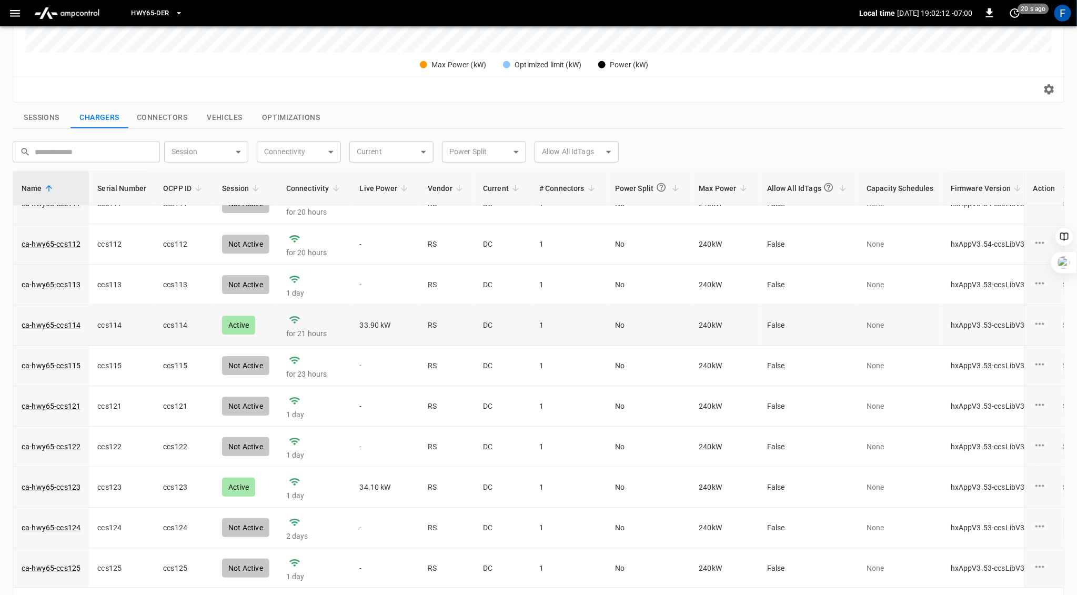
scroll to position [334, 0]
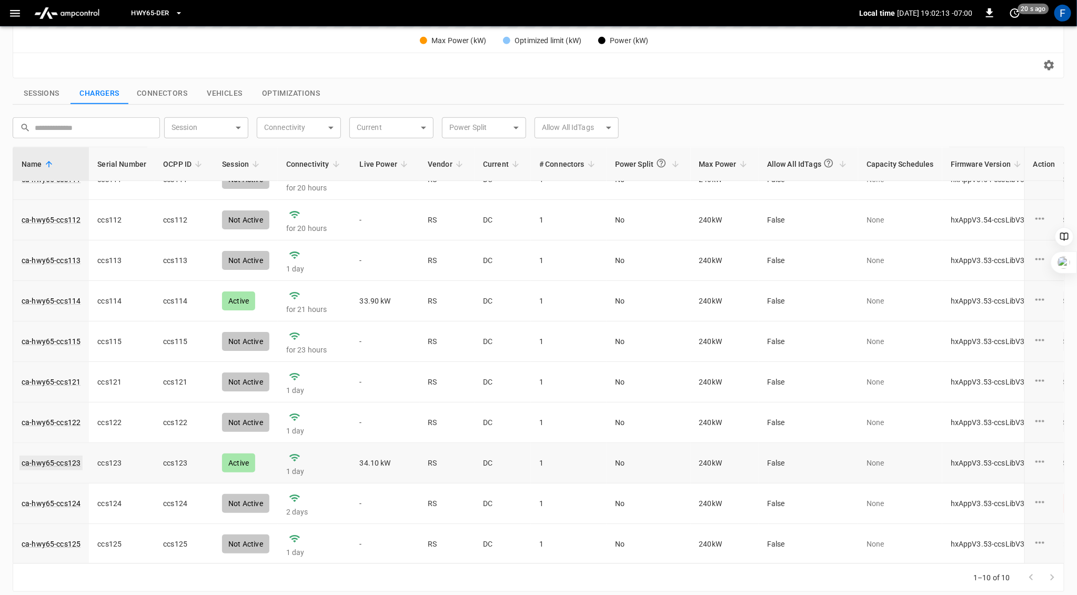
click at [61, 460] on link "ca-hwy65-ccs123" at bounding box center [50, 463] width 63 height 15
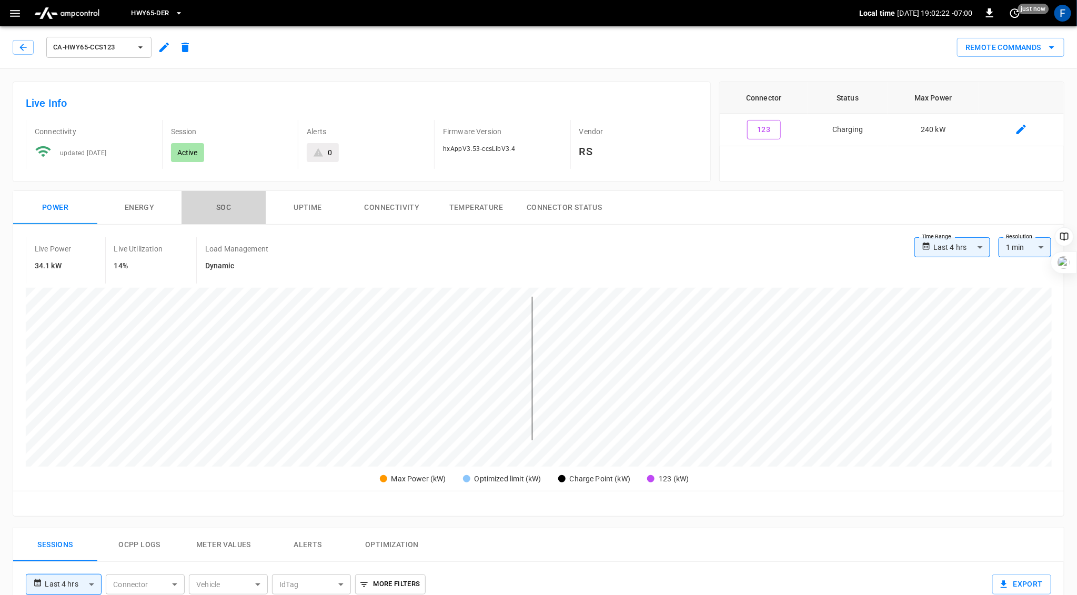
click at [224, 205] on button "SOC" at bounding box center [224, 208] width 84 height 34
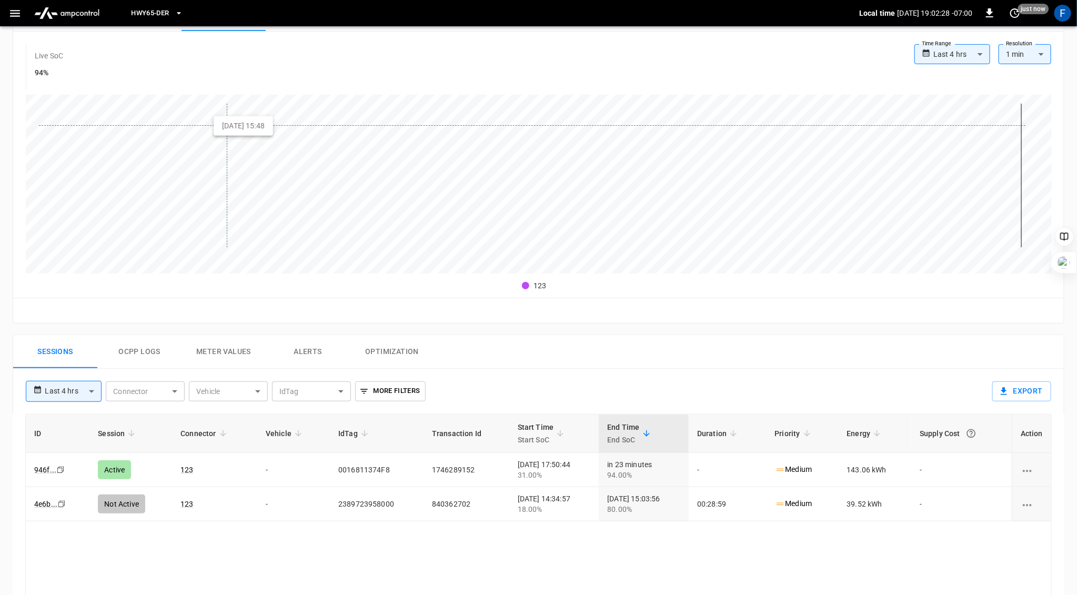
scroll to position [211, 0]
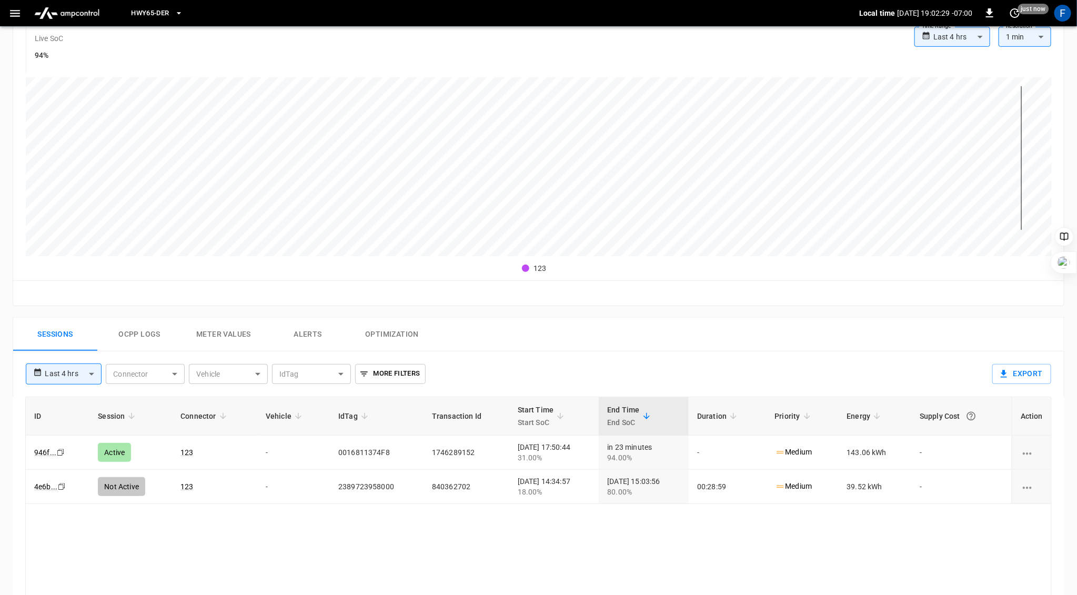
click at [130, 328] on button "Ocpp logs" at bounding box center [139, 335] width 84 height 34
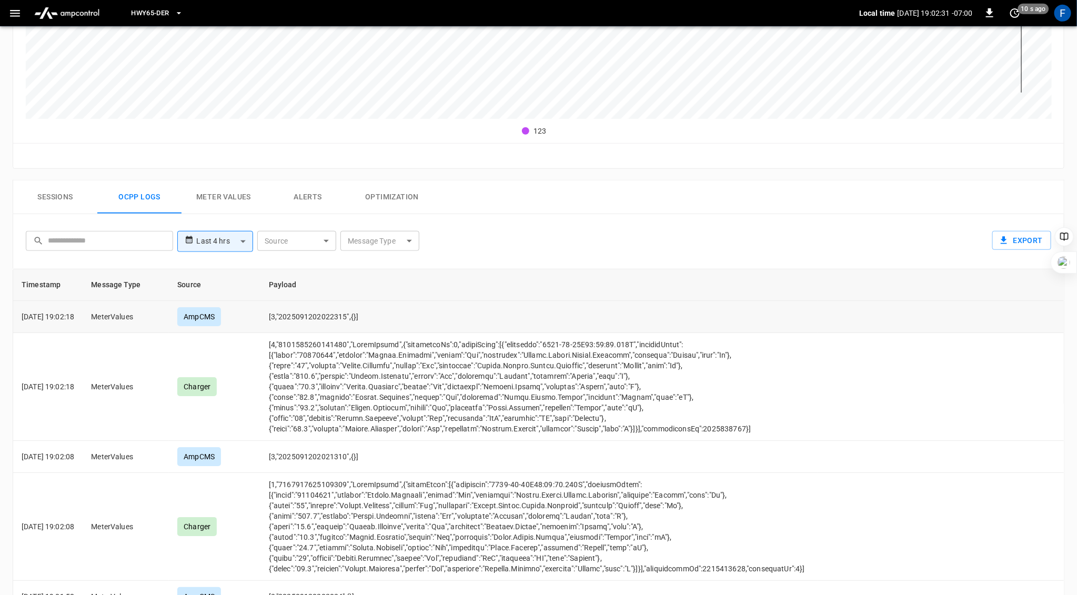
scroll to position [0, 0]
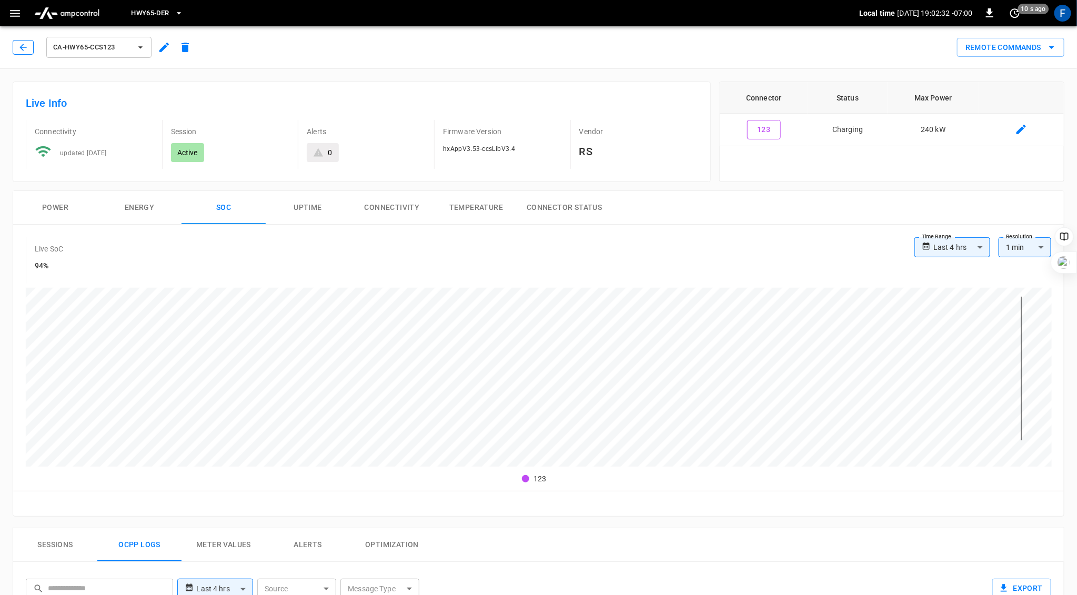
click at [23, 47] on icon "button" at bounding box center [22, 47] width 7 height 7
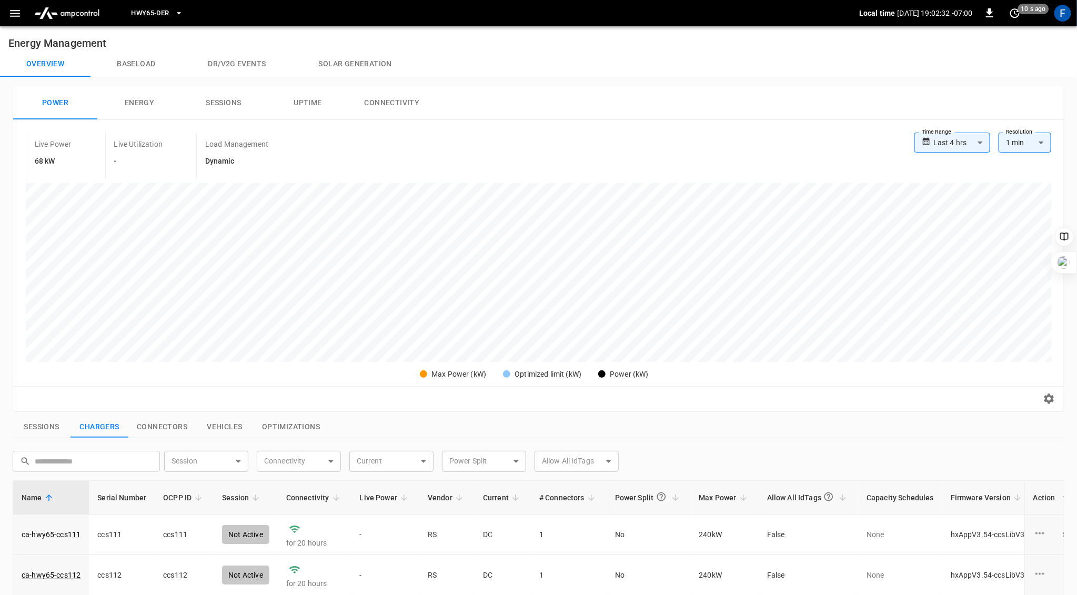
scroll to position [314, 0]
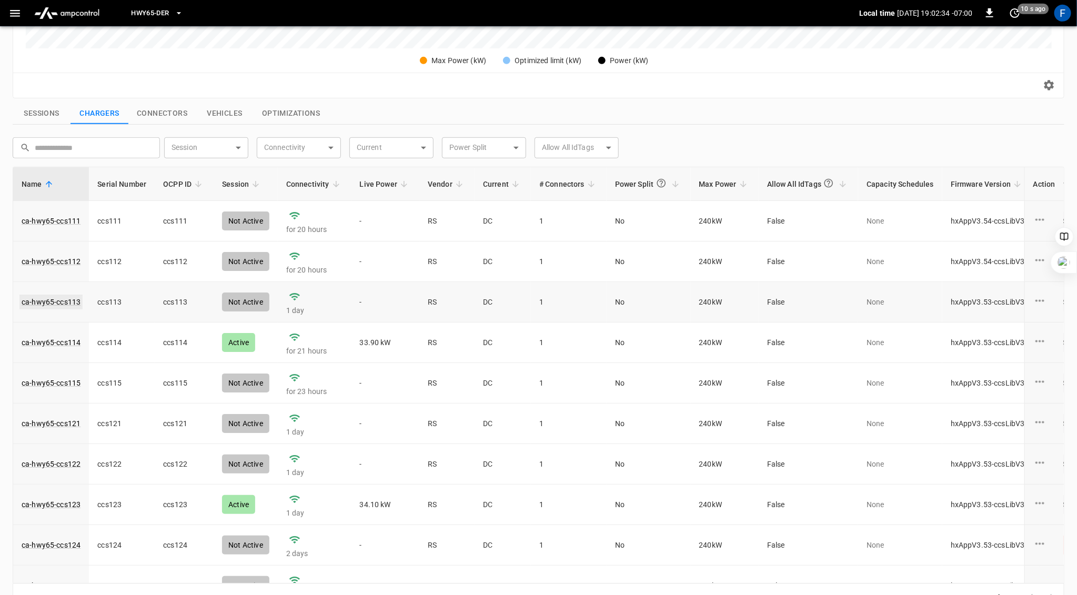
click at [58, 302] on link "ca-hwy65-ccs113" at bounding box center [50, 302] width 63 height 15
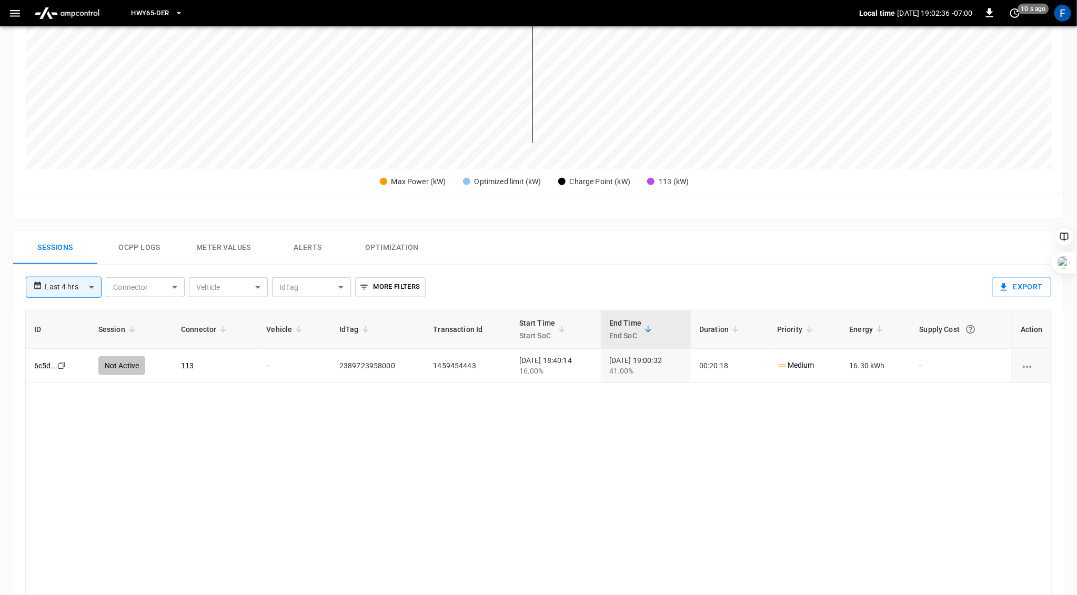
scroll to position [302, 0]
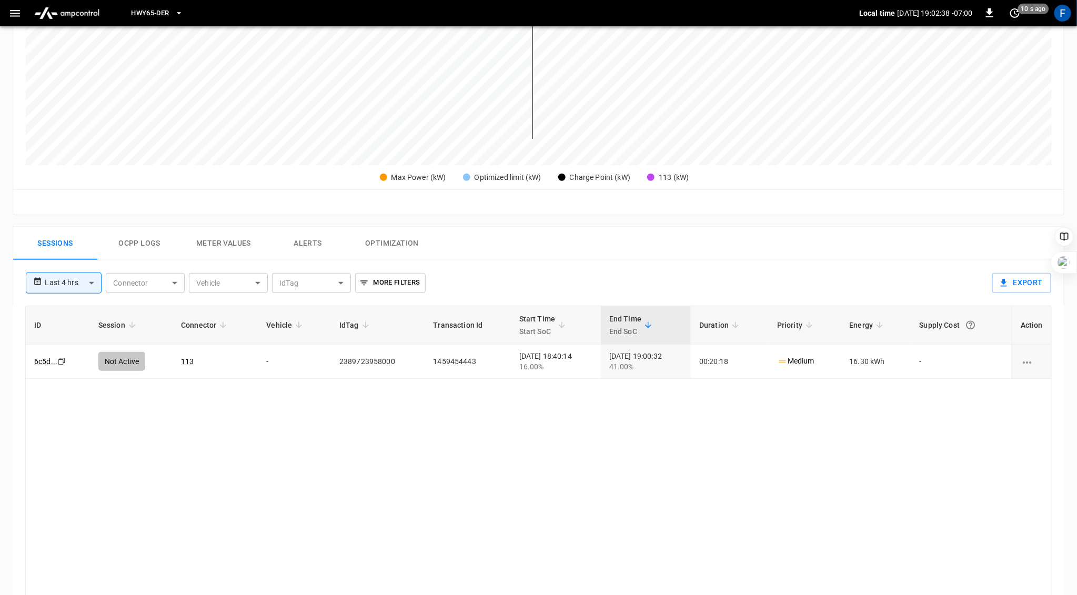
click at [141, 239] on button "Ocpp logs" at bounding box center [139, 244] width 84 height 34
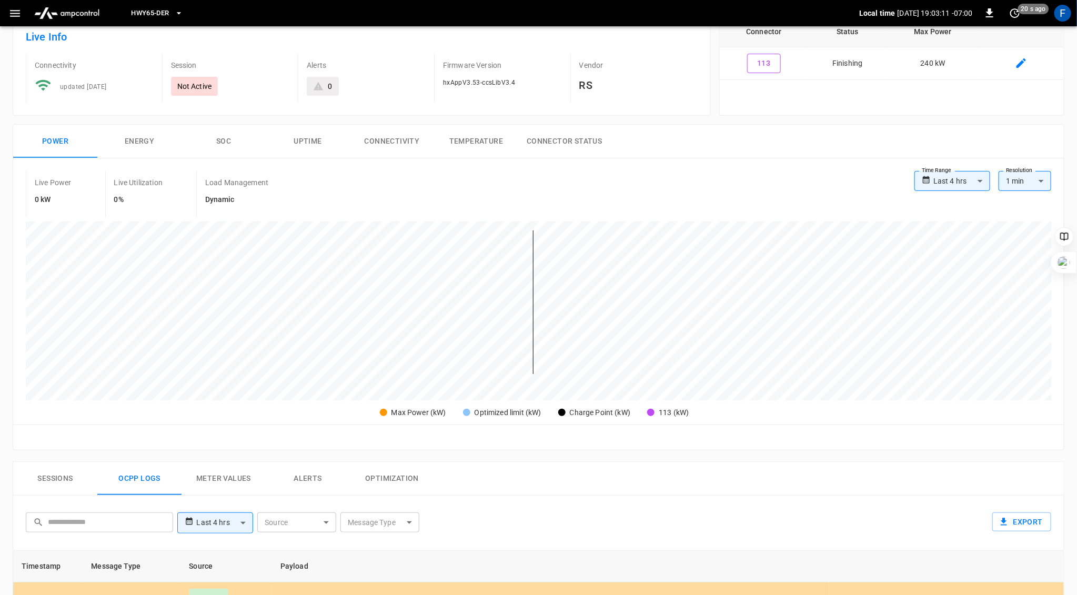
scroll to position [0, 0]
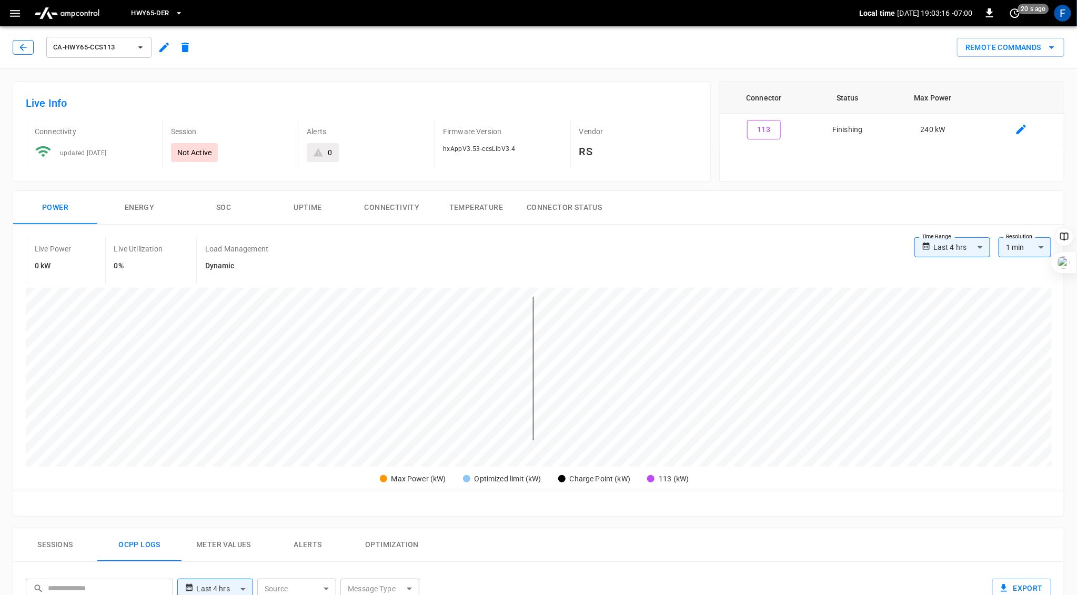
click at [22, 42] on icon "button" at bounding box center [23, 47] width 11 height 11
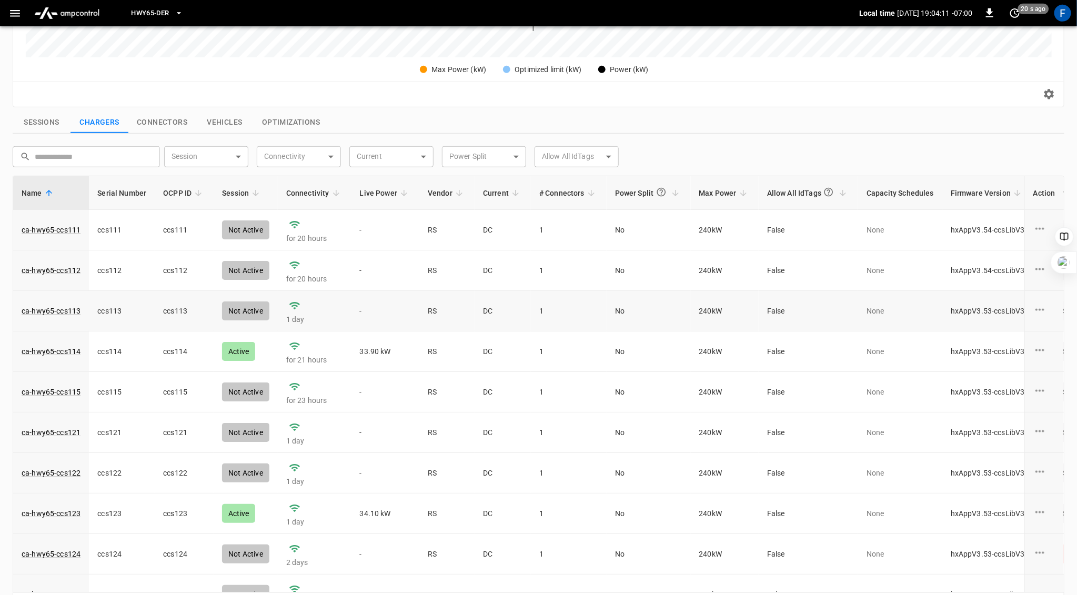
click at [62, 317] on td "ca-hwy65-ccs113" at bounding box center [51, 311] width 76 height 41
click at [63, 313] on link "ca-hwy65-ccs113" at bounding box center [50, 311] width 63 height 15
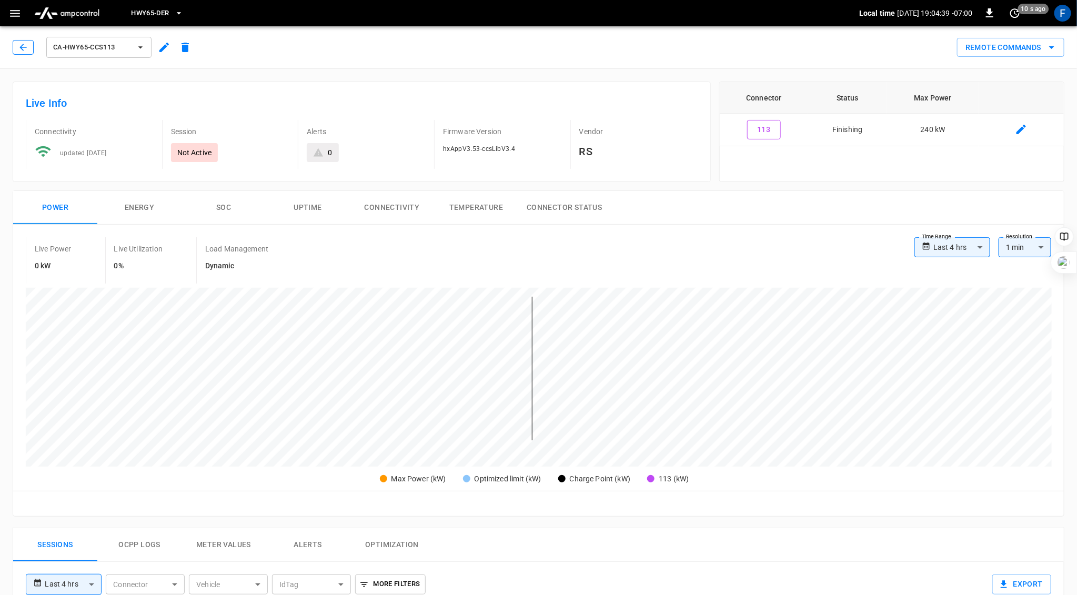
click at [24, 46] on icon "button" at bounding box center [23, 47] width 11 height 11
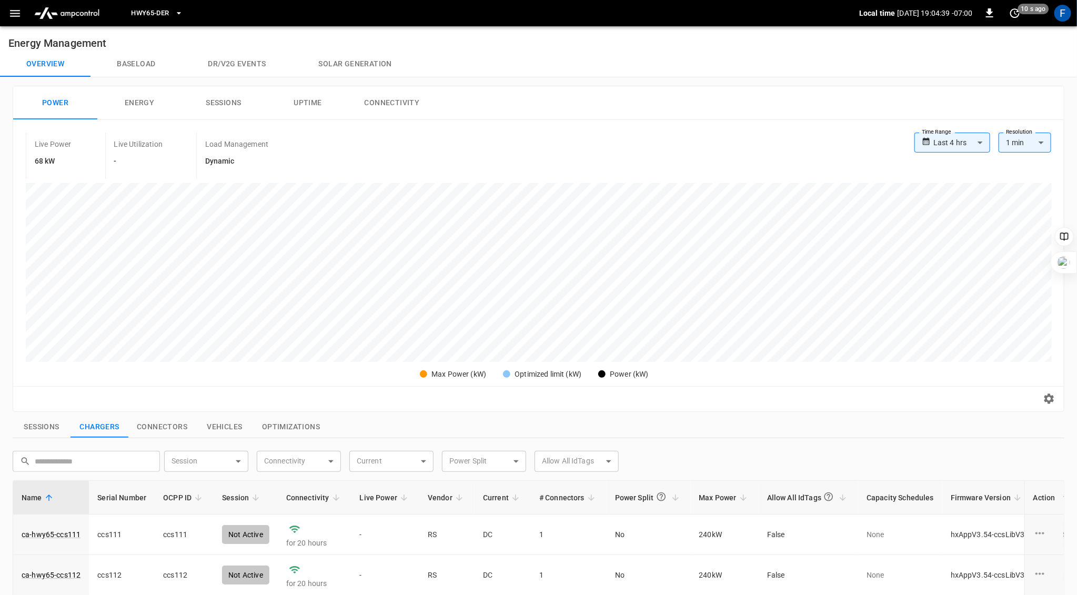
scroll to position [305, 0]
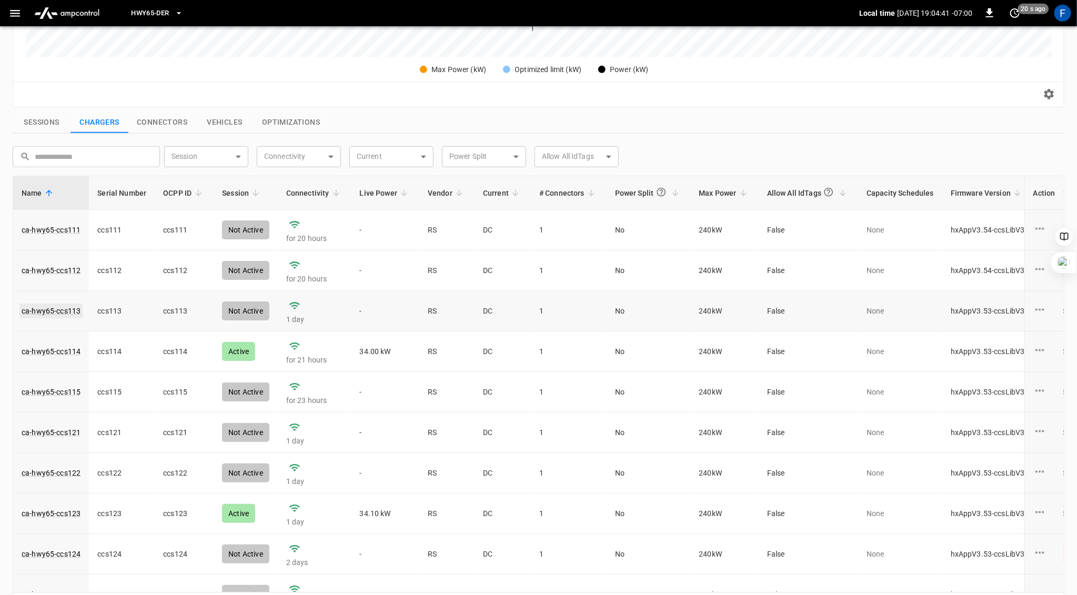
click at [58, 307] on link "ca-hwy65-ccs113" at bounding box center [50, 311] width 63 height 15
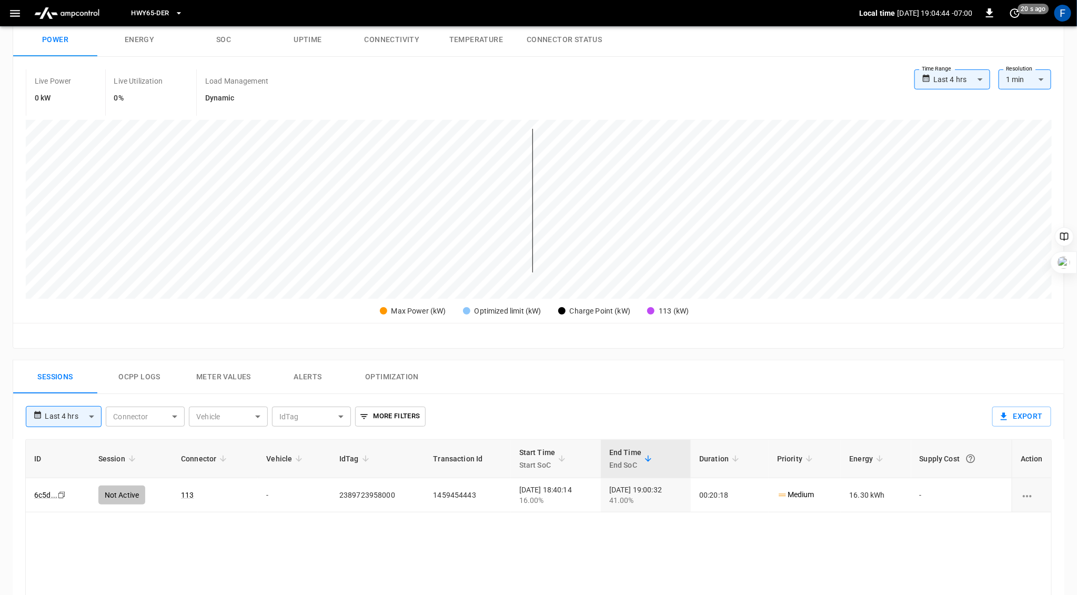
scroll to position [184, 0]
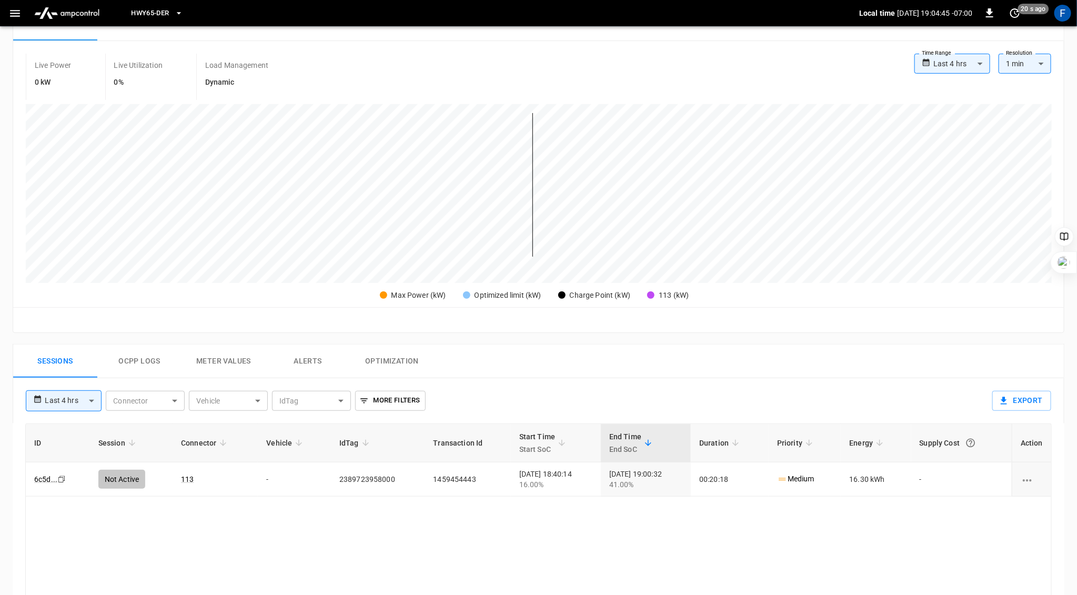
click at [137, 357] on button "Ocpp logs" at bounding box center [139, 362] width 84 height 34
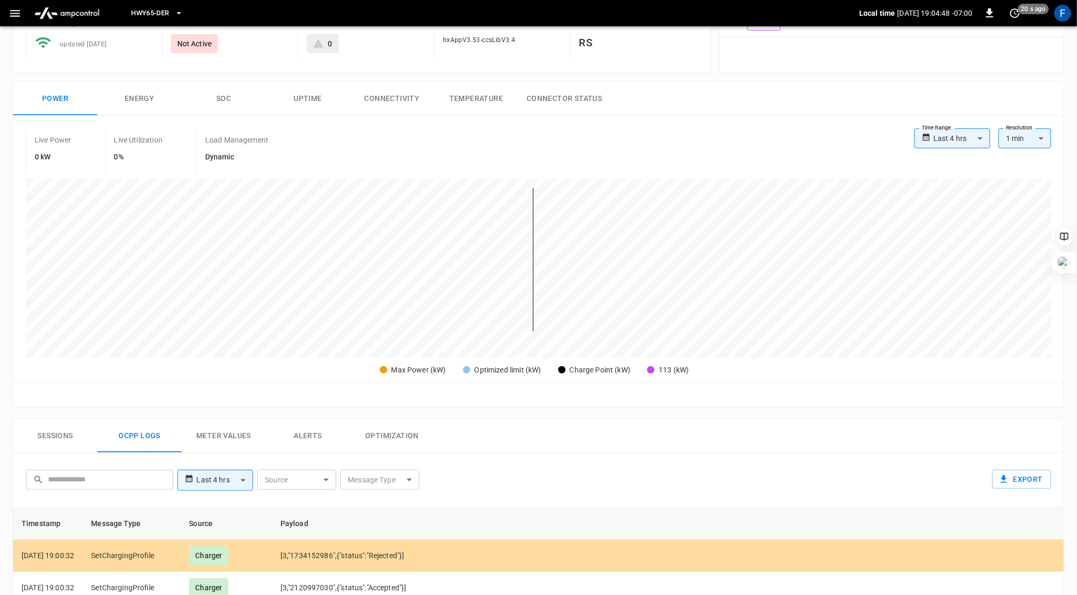
scroll to position [0, 0]
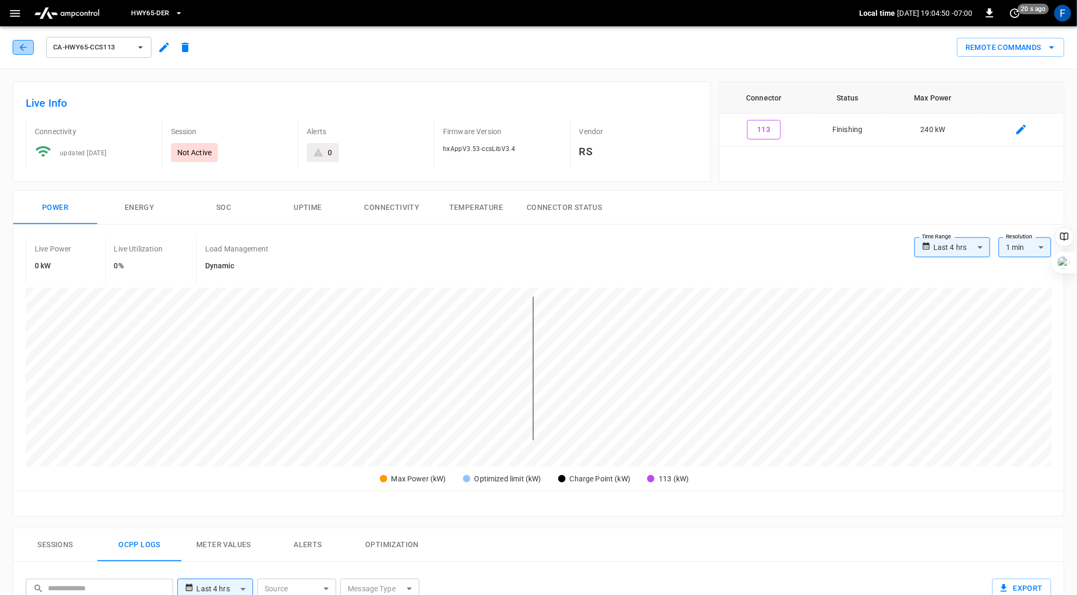
click at [21, 44] on icon "button" at bounding box center [23, 47] width 11 height 11
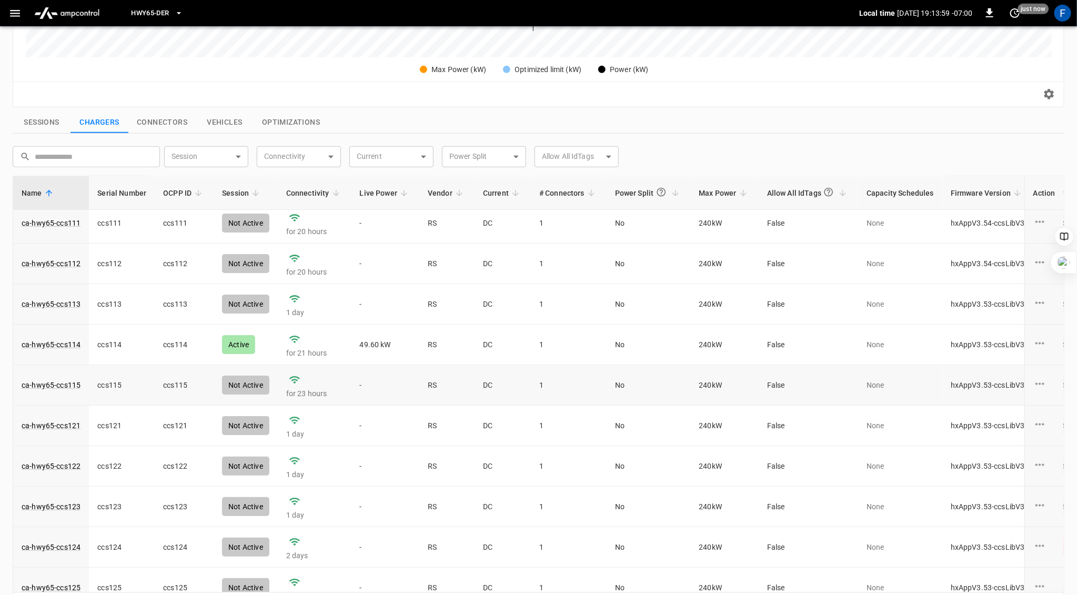
scroll to position [4, 0]
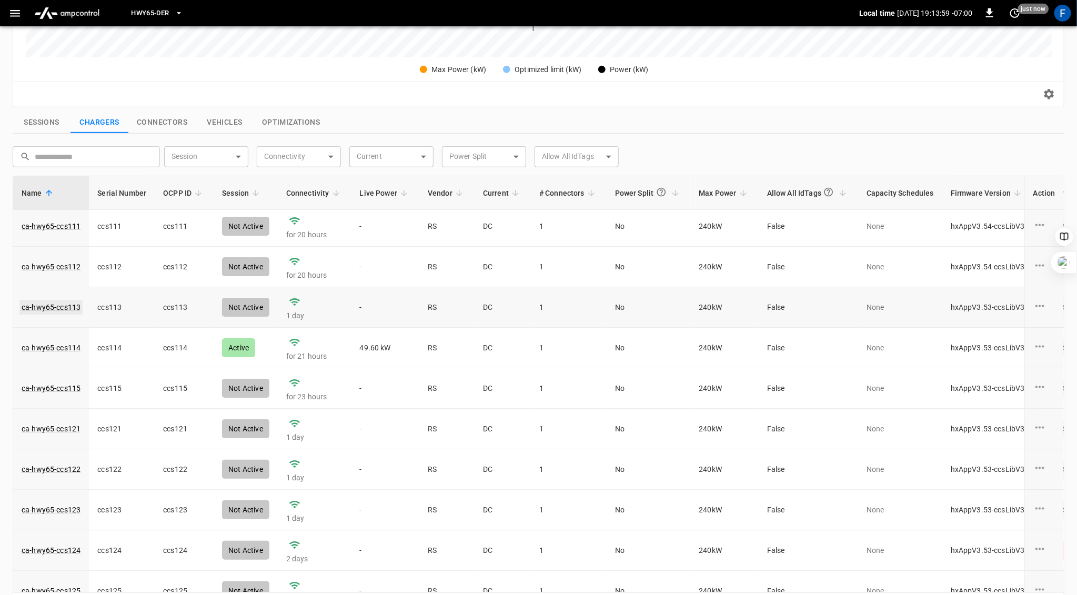
click at [58, 302] on link "ca-hwy65-ccs113" at bounding box center [50, 307] width 63 height 15
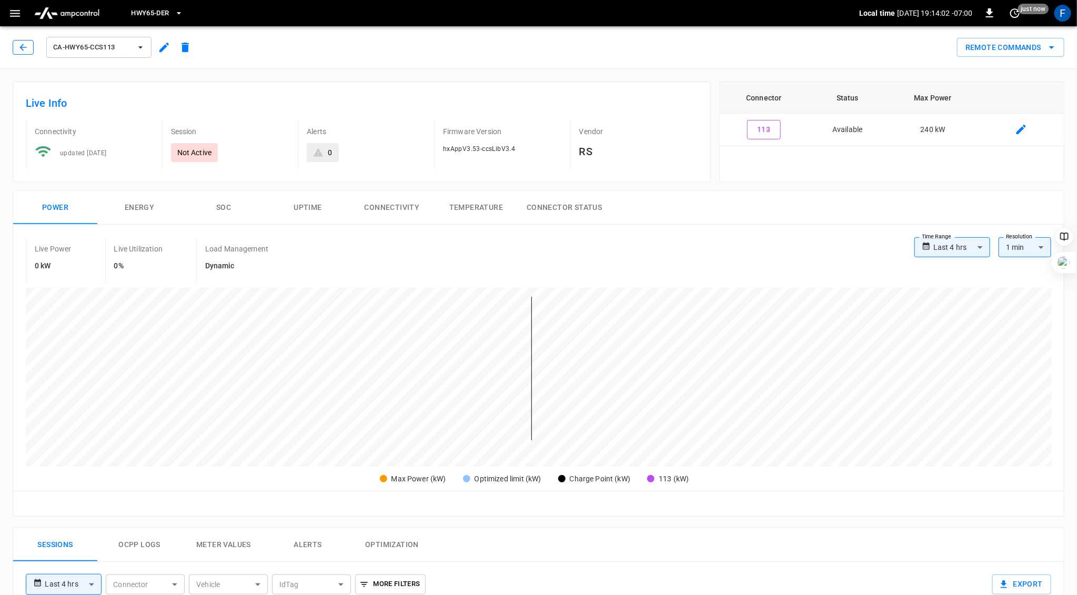
click at [19, 46] on icon "button" at bounding box center [23, 47] width 11 height 11
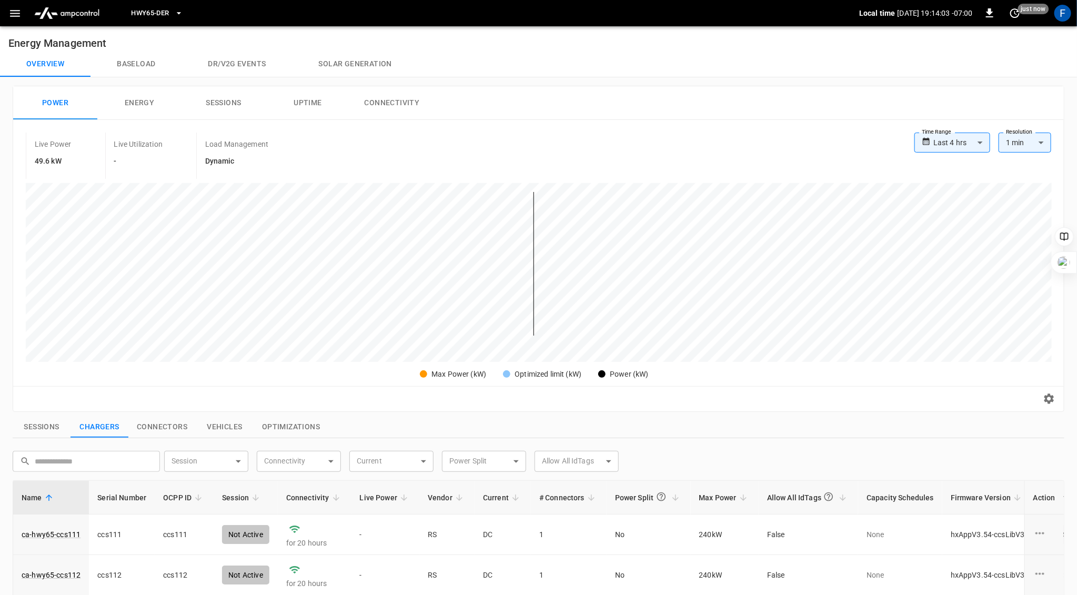
scroll to position [305, 0]
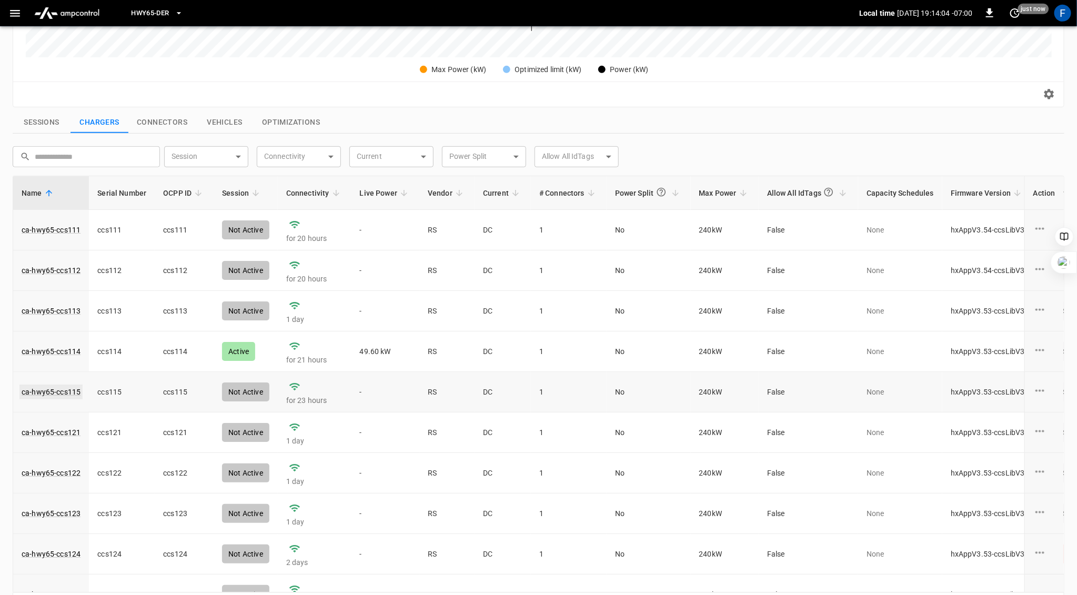
click at [60, 393] on link "ca-hwy65-ccs115" at bounding box center [50, 392] width 63 height 15
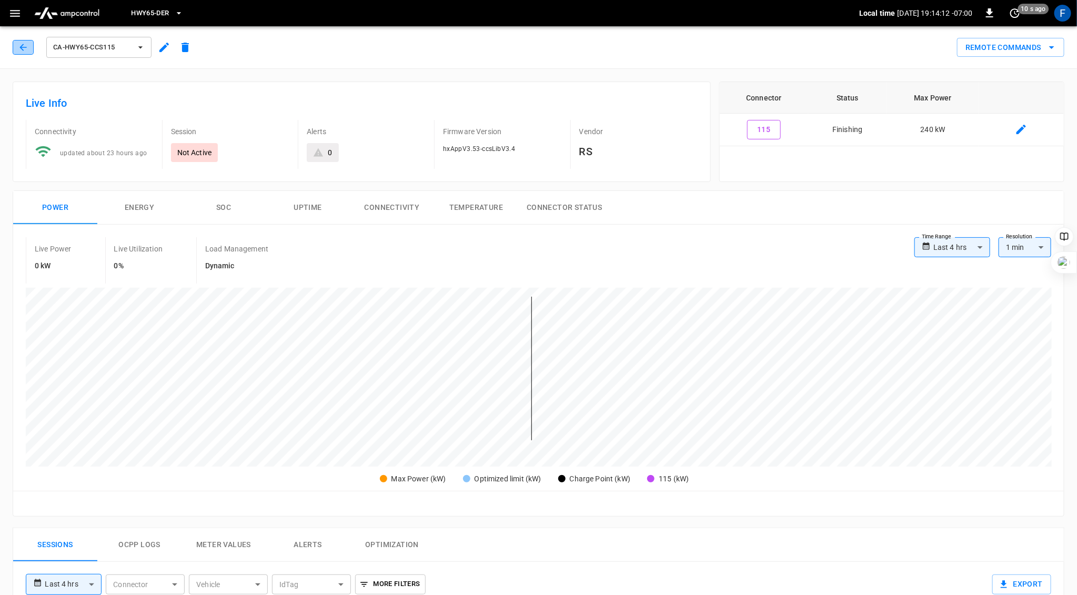
click at [26, 44] on icon "button" at bounding box center [23, 47] width 11 height 11
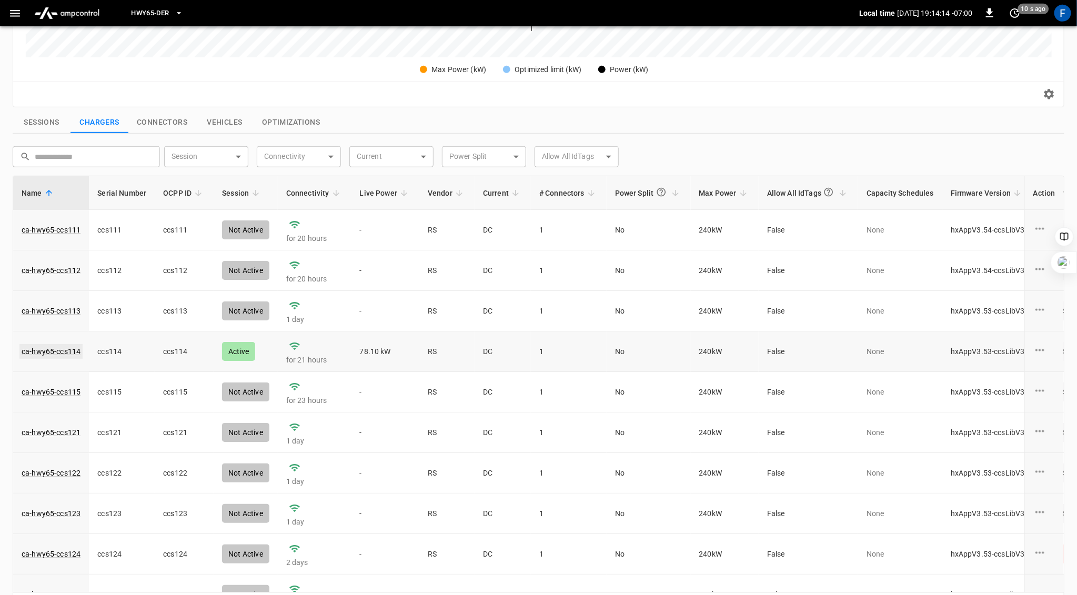
click at [56, 352] on link "ca-hwy65-ccs114" at bounding box center [50, 351] width 63 height 15
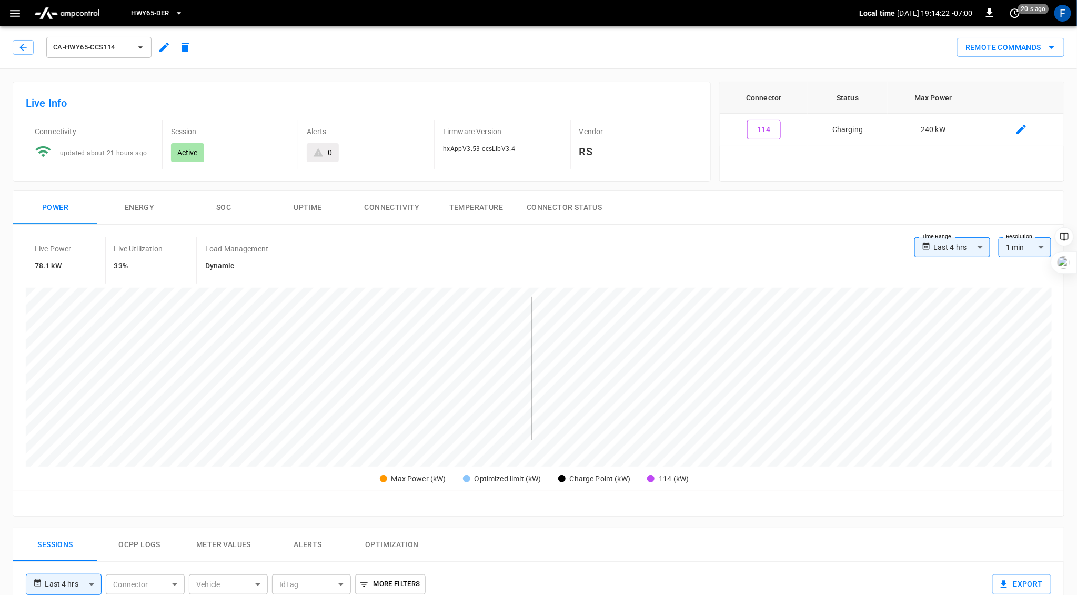
click at [223, 200] on button "SOC" at bounding box center [224, 208] width 84 height 34
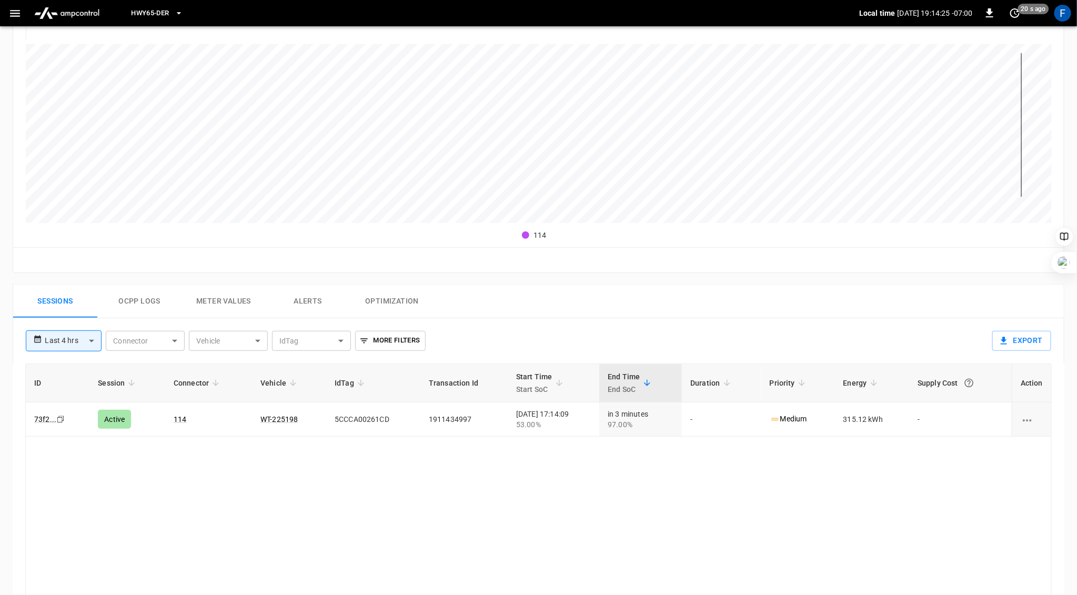
scroll to position [311, 0]
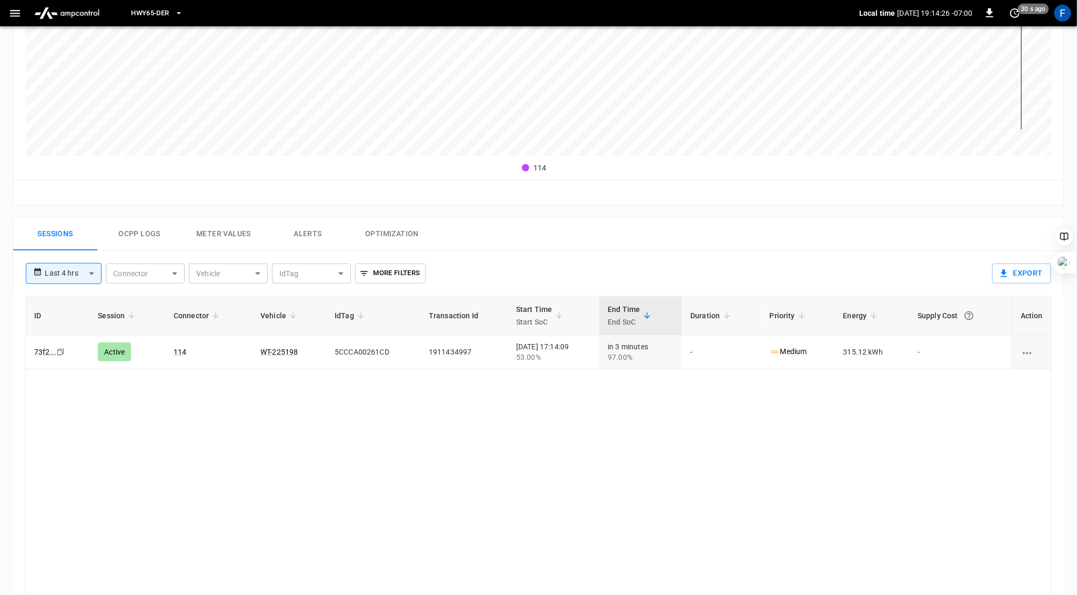
click at [130, 238] on button "Ocpp logs" at bounding box center [139, 234] width 84 height 34
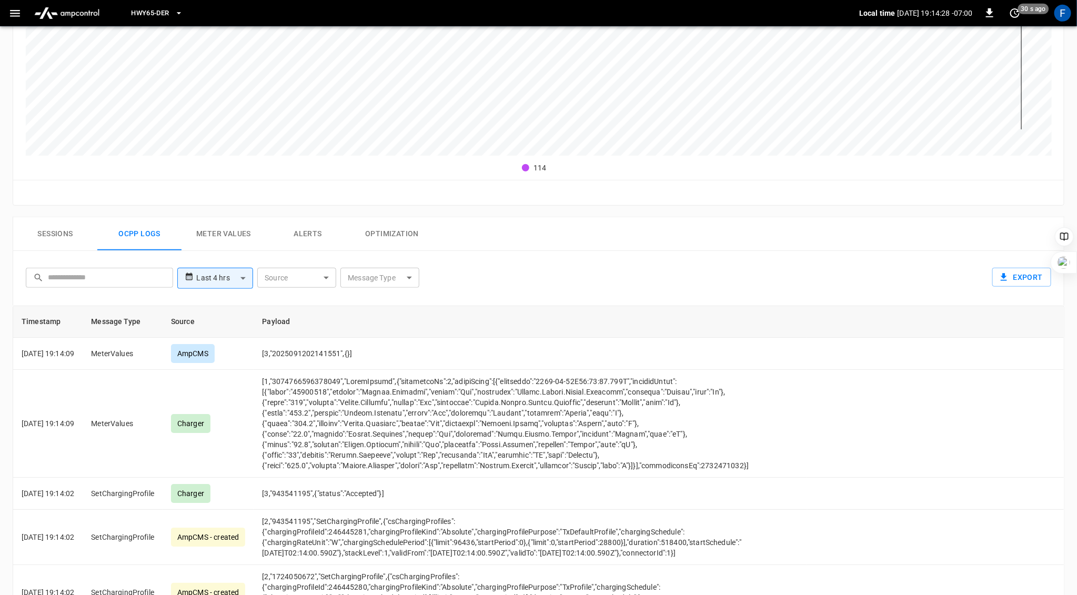
scroll to position [0, 0]
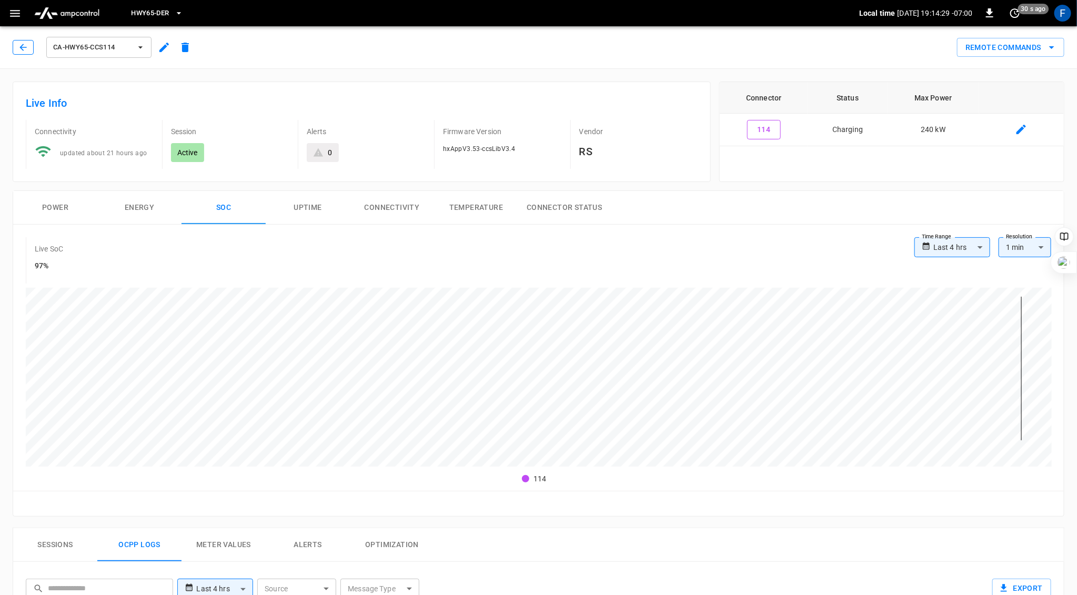
click at [19, 41] on button "button" at bounding box center [23, 47] width 21 height 15
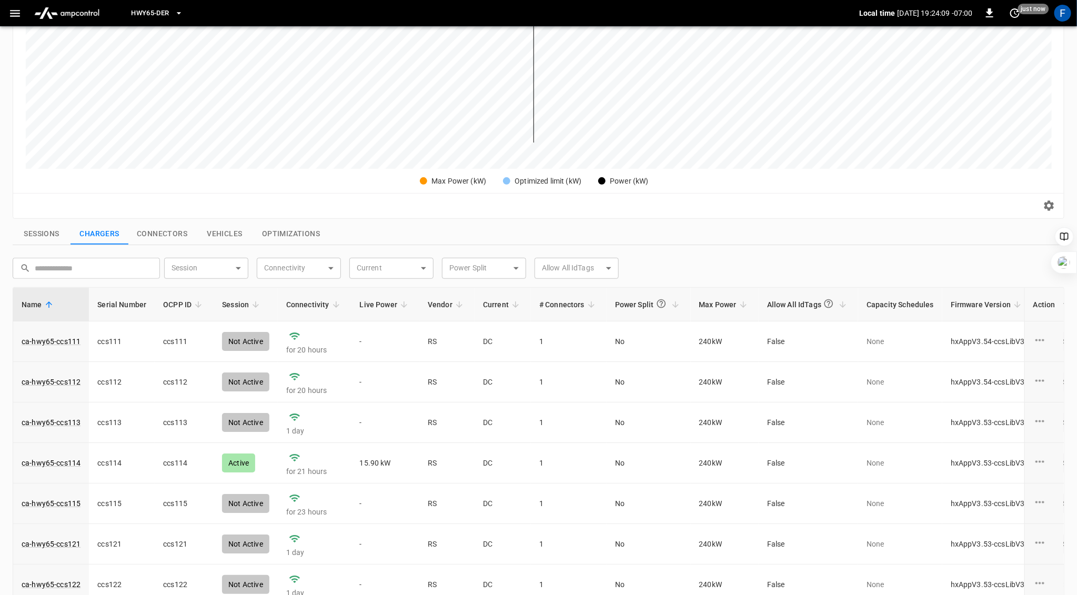
scroll to position [226, 0]
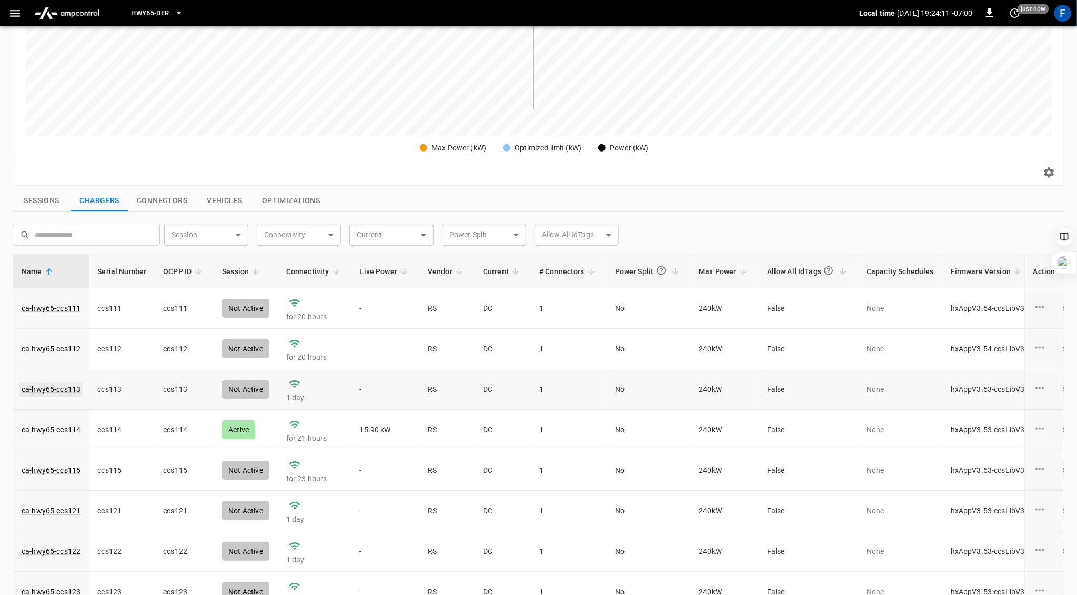
click at [71, 389] on link "ca-hwy65-ccs113" at bounding box center [50, 389] width 63 height 15
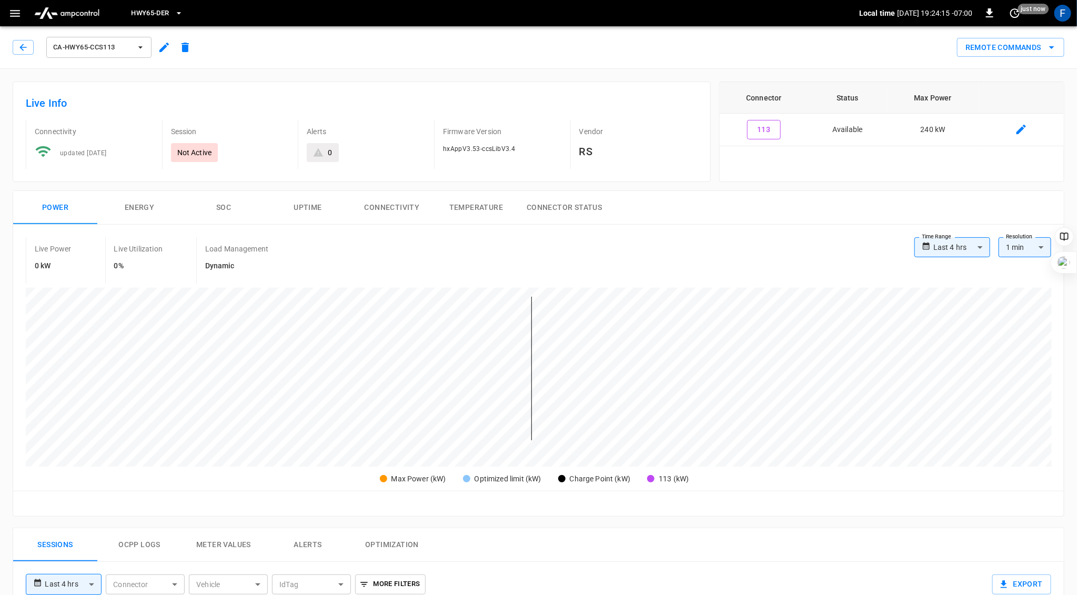
scroll to position [226, 0]
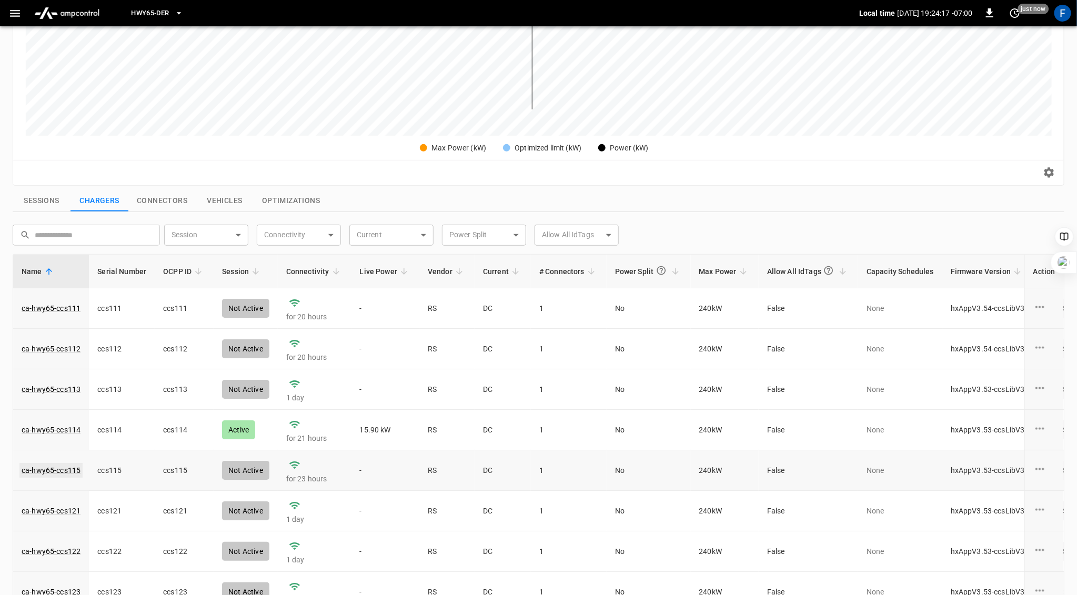
click at [72, 466] on link "ca-hwy65-ccs115" at bounding box center [50, 470] width 63 height 15
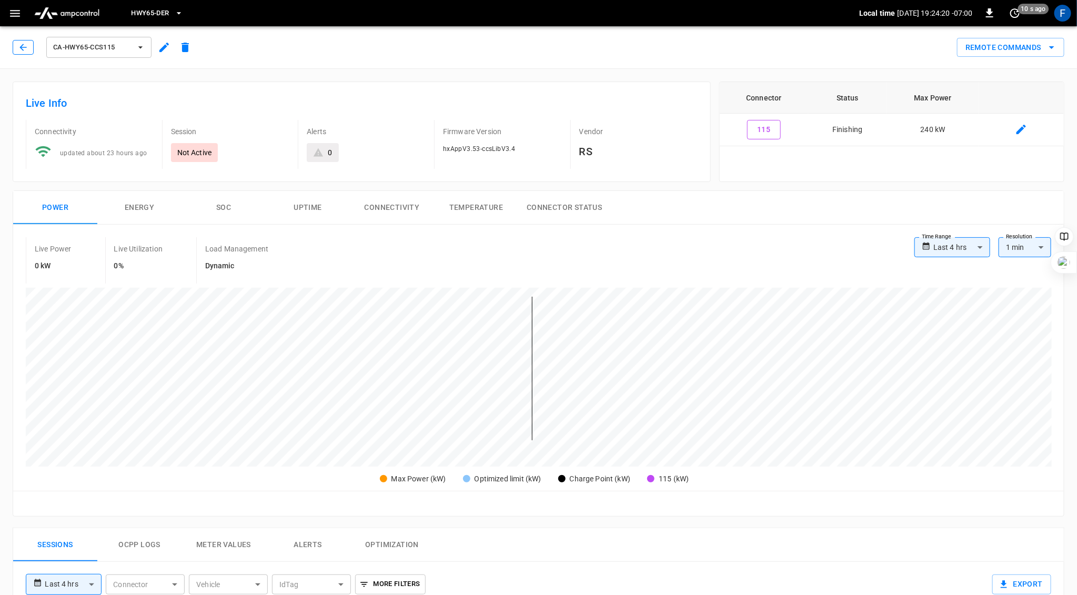
click at [19, 48] on icon "button" at bounding box center [23, 47] width 11 height 11
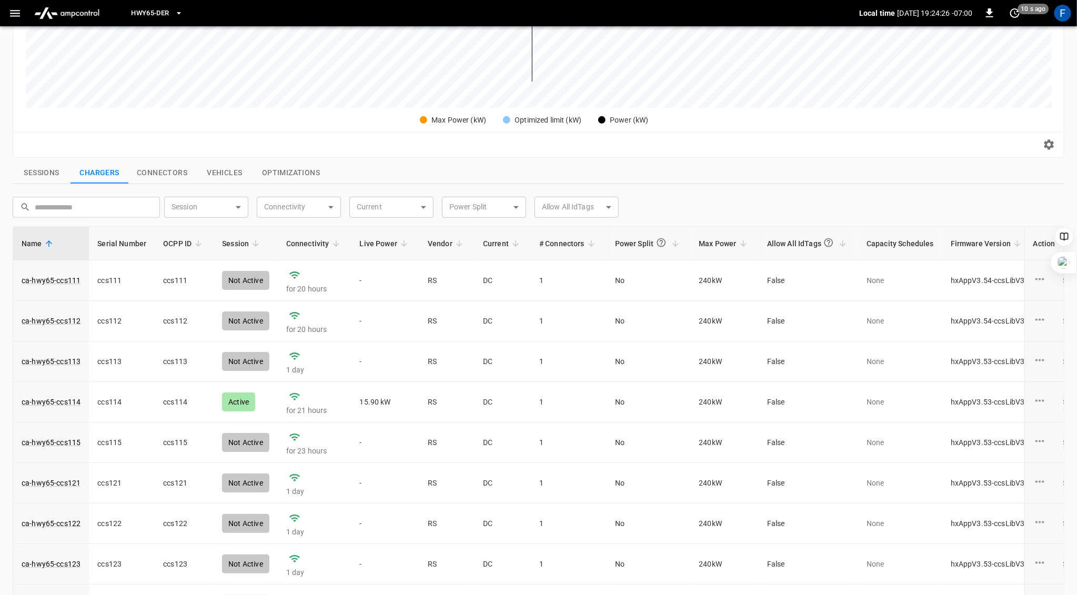
scroll to position [256, 0]
click at [63, 400] on link "ca-hwy65-ccs114" at bounding box center [50, 400] width 63 height 15
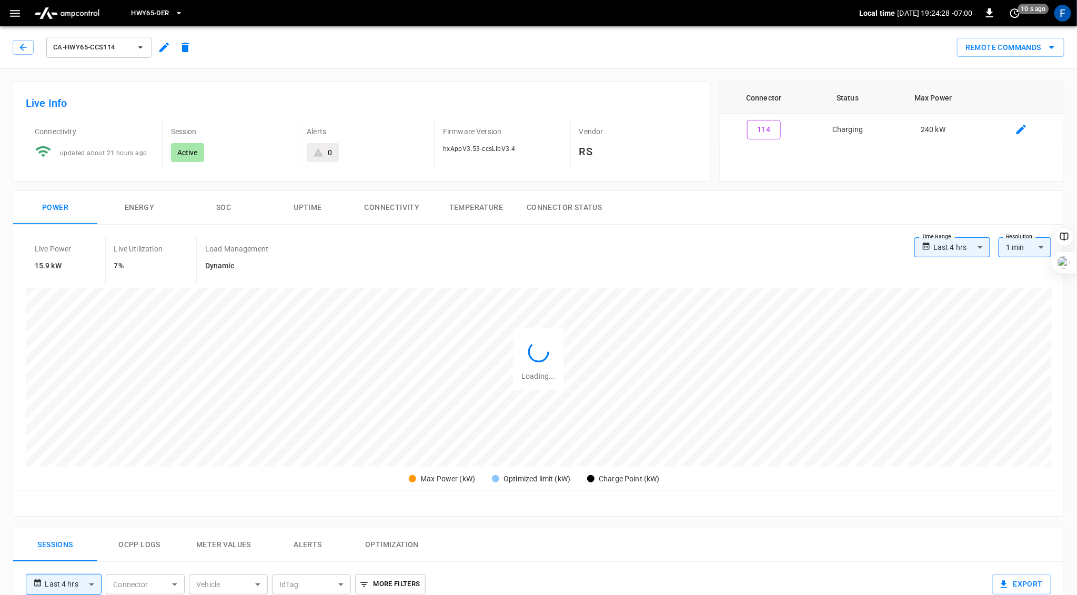
scroll to position [262, 0]
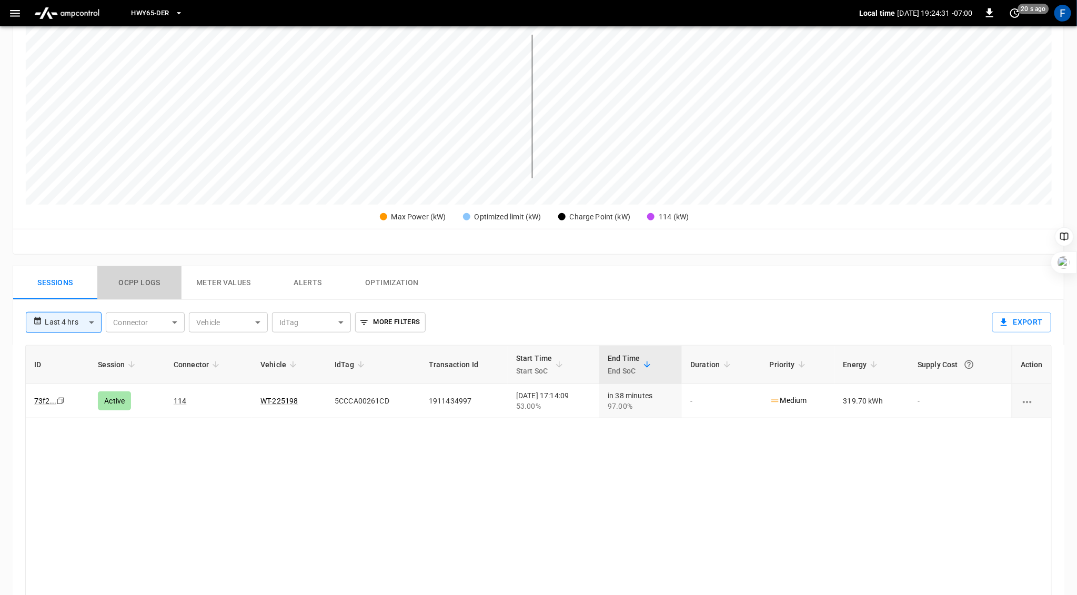
click at [131, 278] on button "Ocpp logs" at bounding box center [139, 283] width 84 height 34
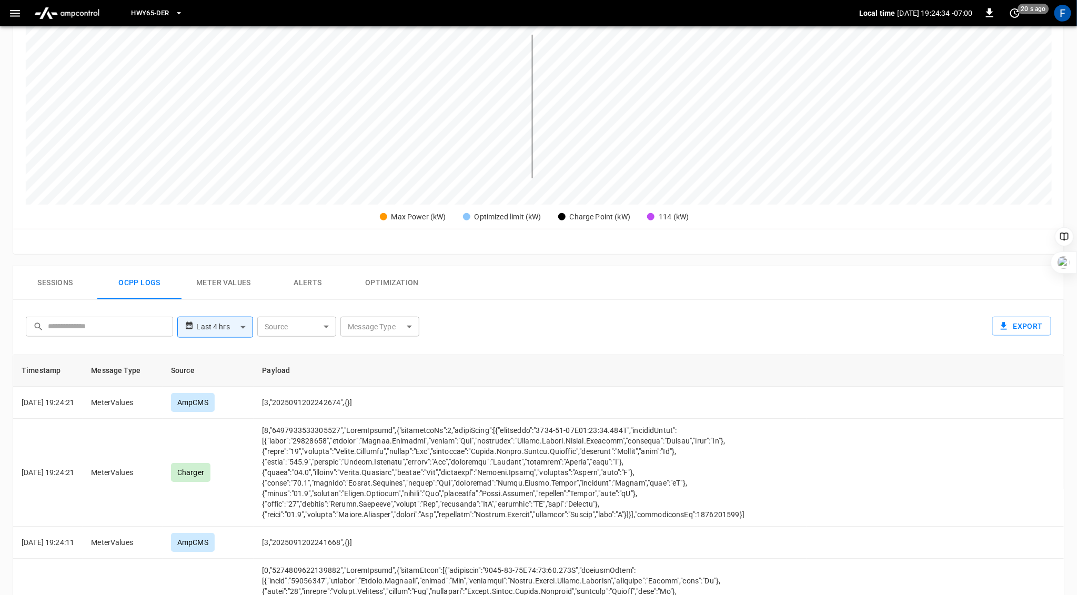
click at [43, 278] on button "Sessions" at bounding box center [55, 283] width 84 height 34
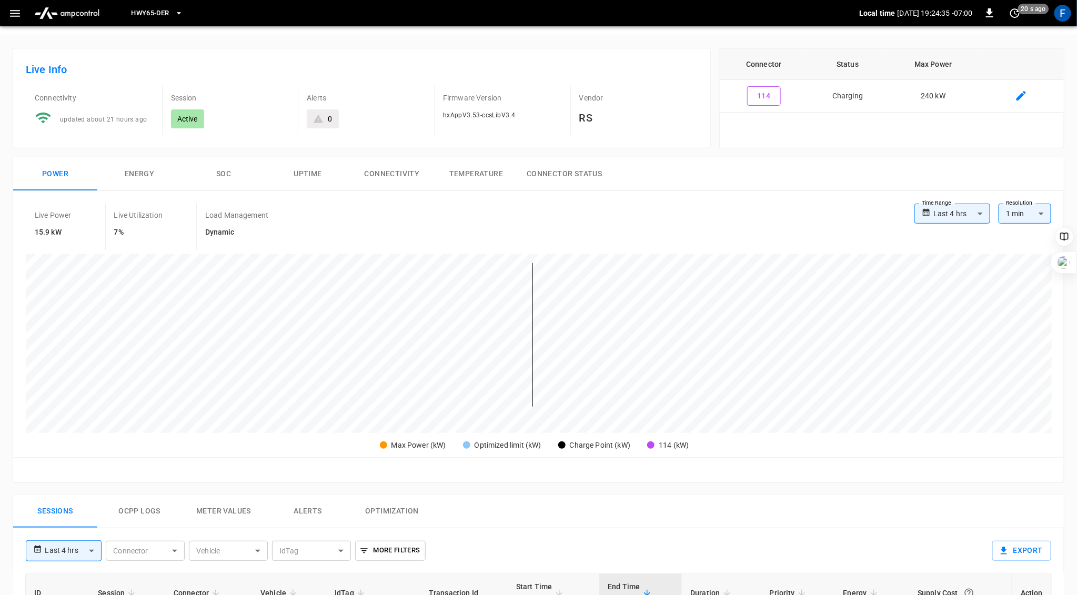
scroll to position [0, 0]
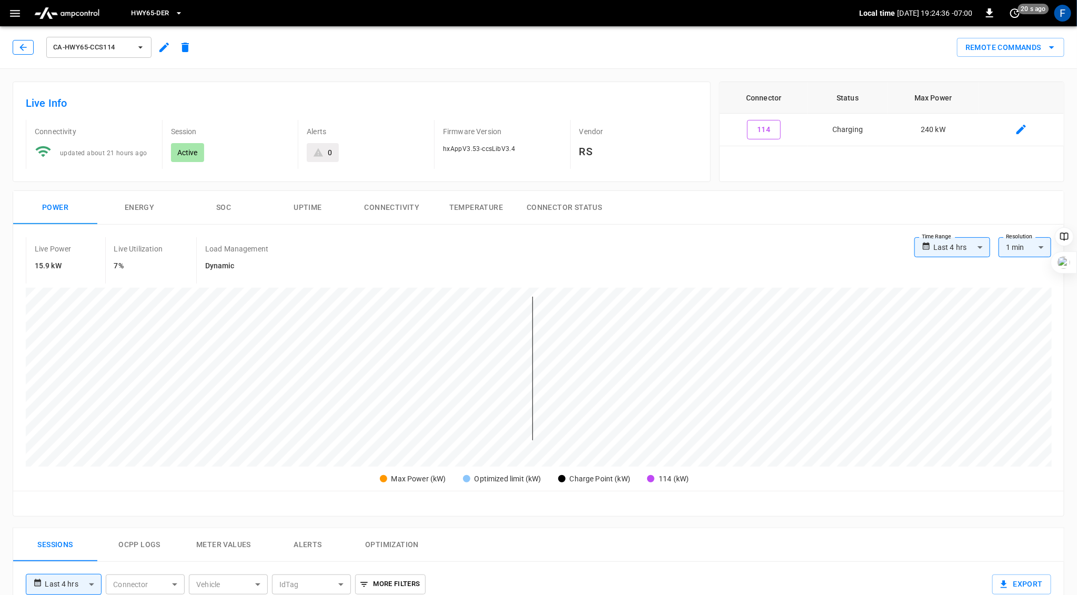
click at [25, 43] on icon "button" at bounding box center [23, 47] width 11 height 11
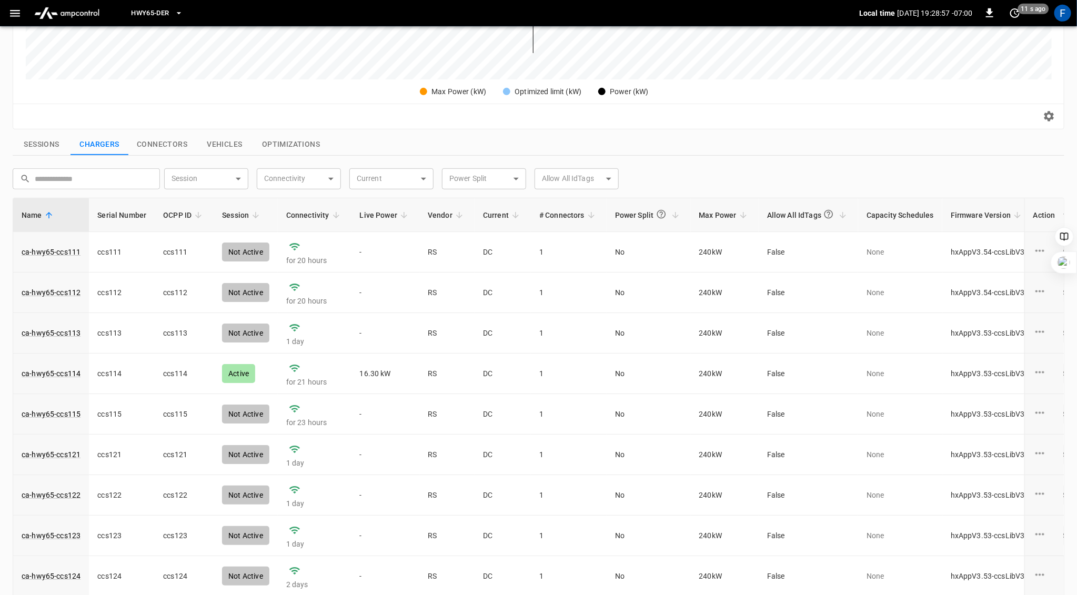
scroll to position [8, 0]
